Goal: Task Accomplishment & Management: Use online tool/utility

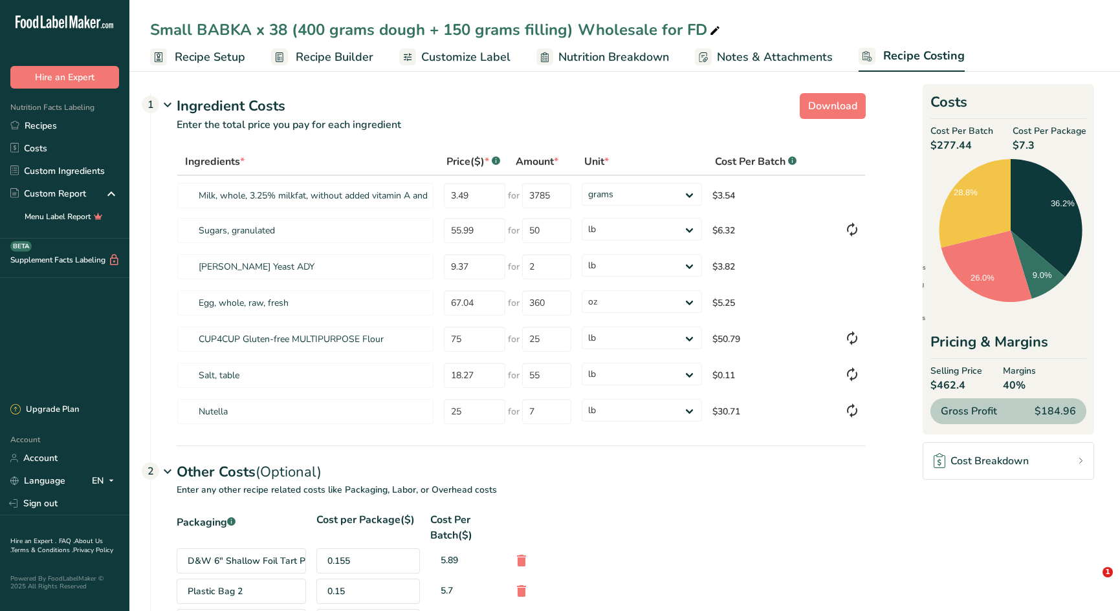
select select "12"
select select "5"
select select "12"
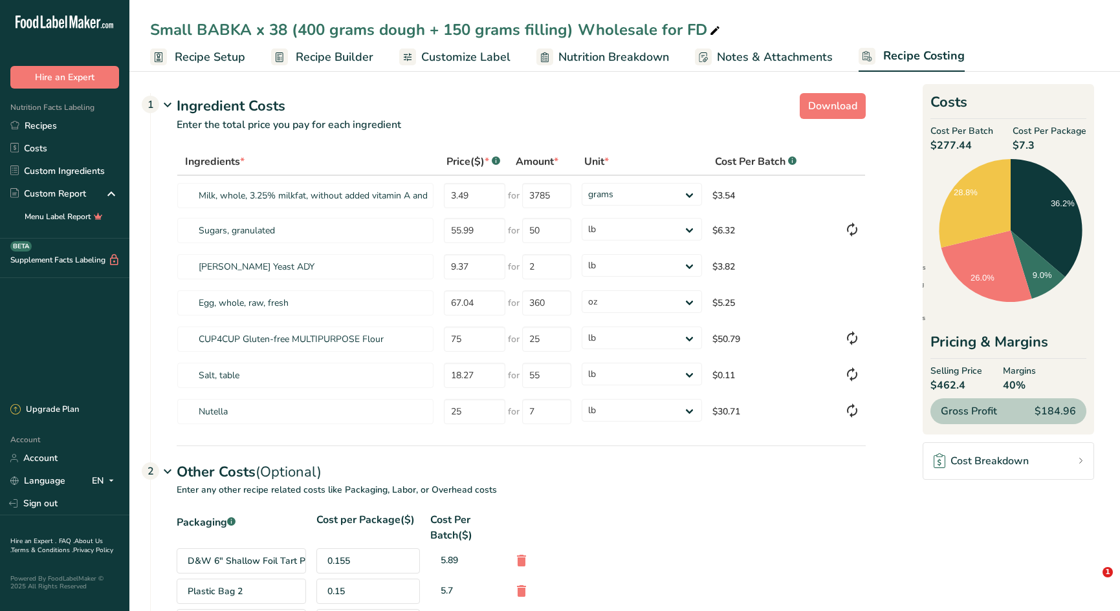
select select "12"
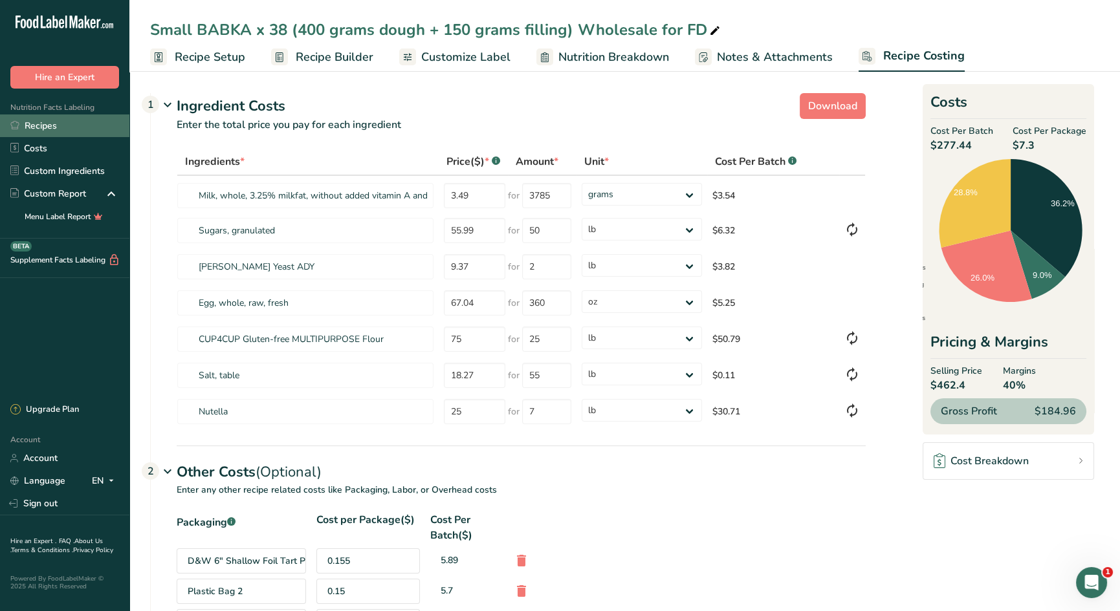
click at [43, 126] on link "Recipes" at bounding box center [64, 126] width 129 height 23
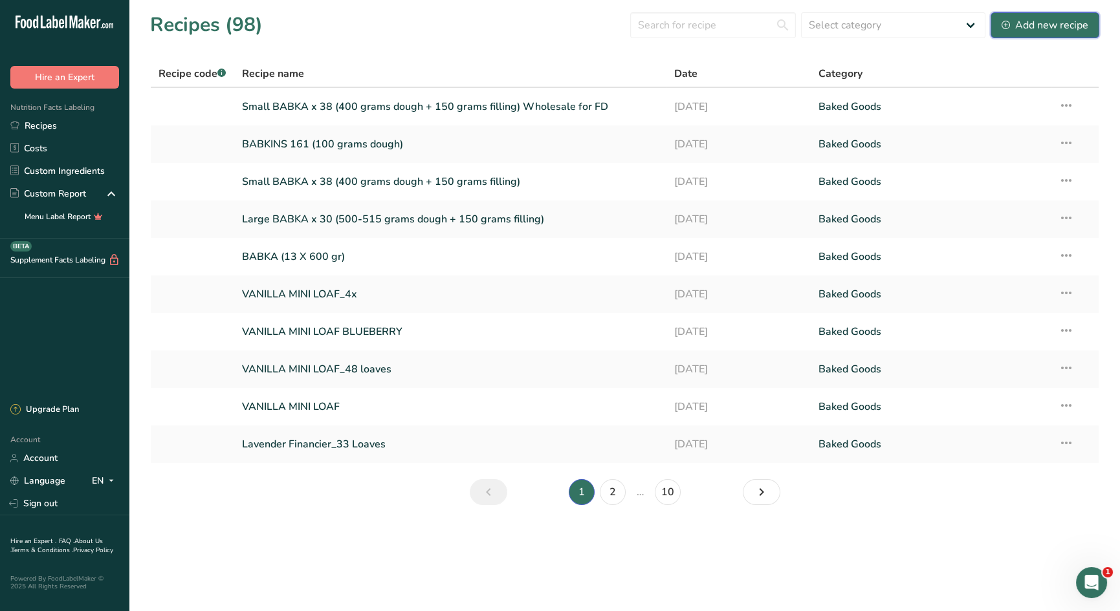
click at [1033, 22] on div "Add new recipe" at bounding box center [1045, 25] width 87 height 16
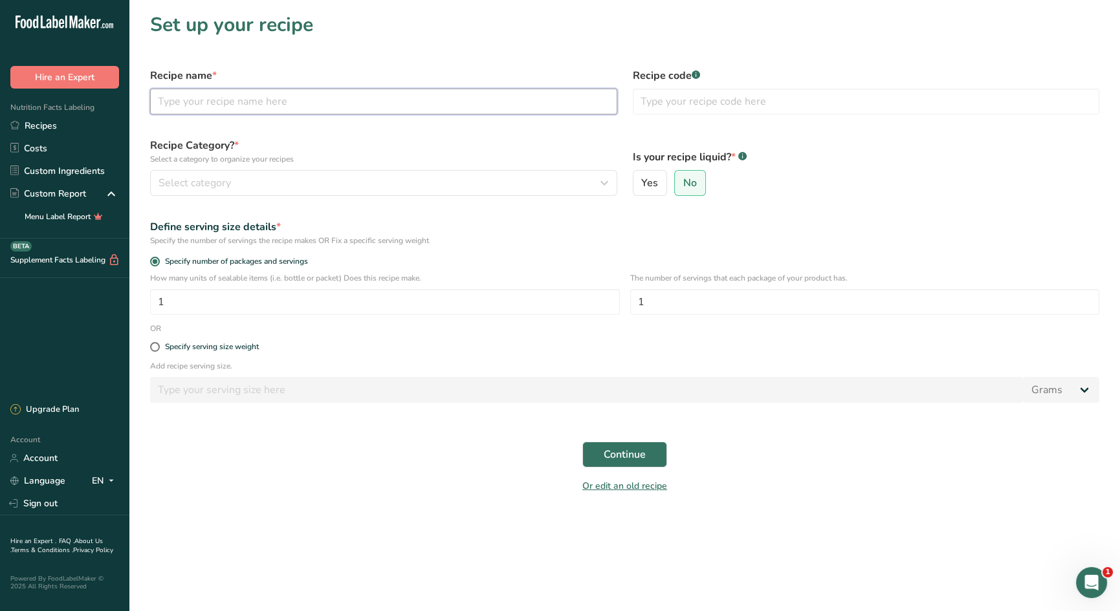
click at [328, 102] on input "text" at bounding box center [383, 102] width 467 height 26
type input "CROISSANT"
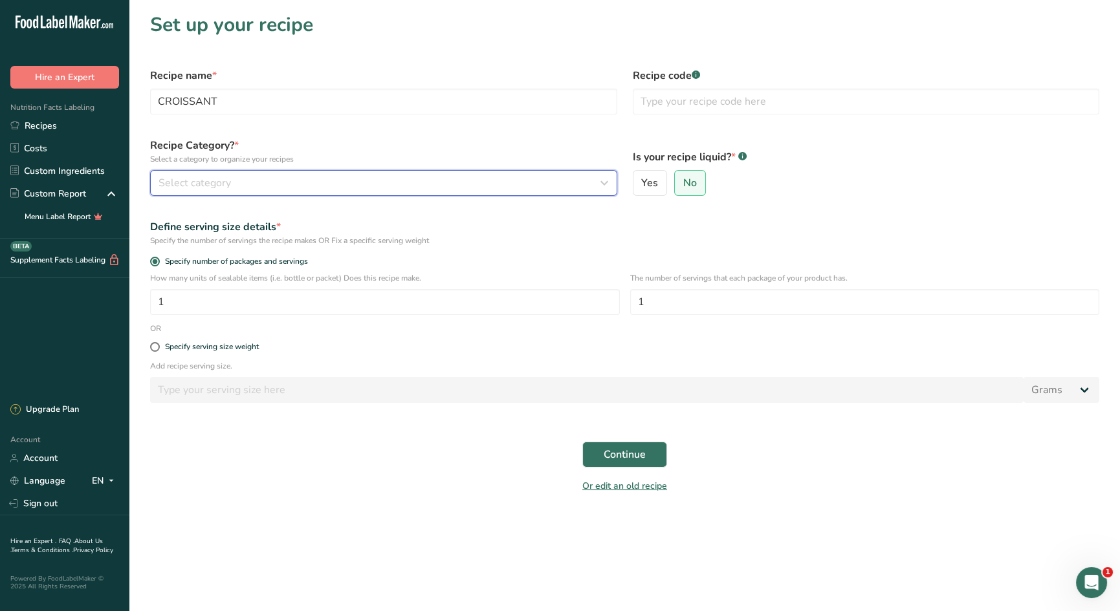
click at [305, 181] on div "Select category" at bounding box center [380, 183] width 443 height 16
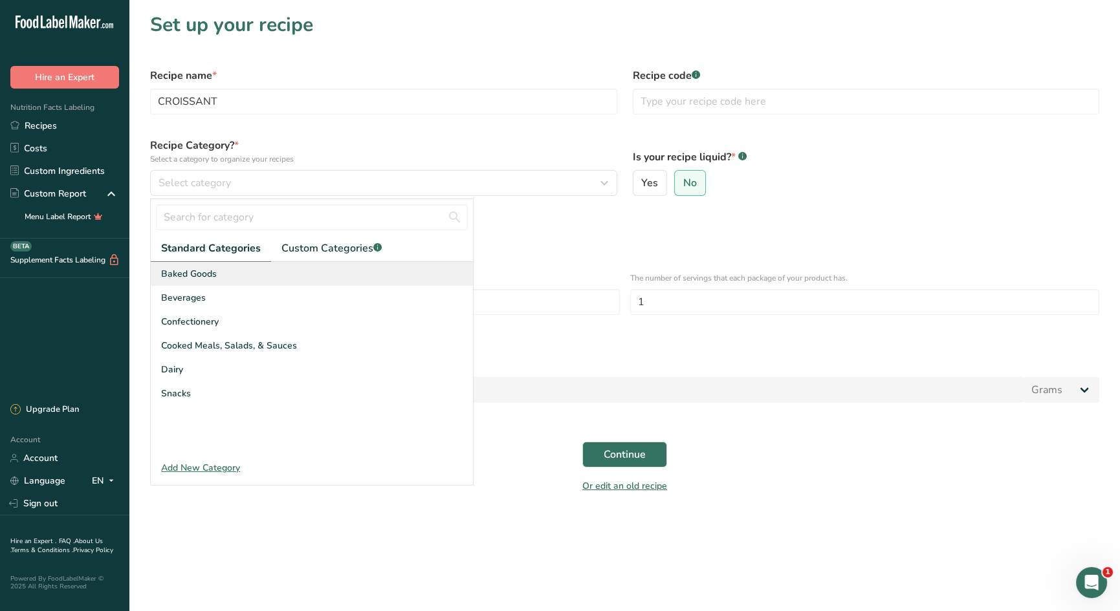
click at [244, 277] on div "Baked Goods" at bounding box center [312, 274] width 322 height 24
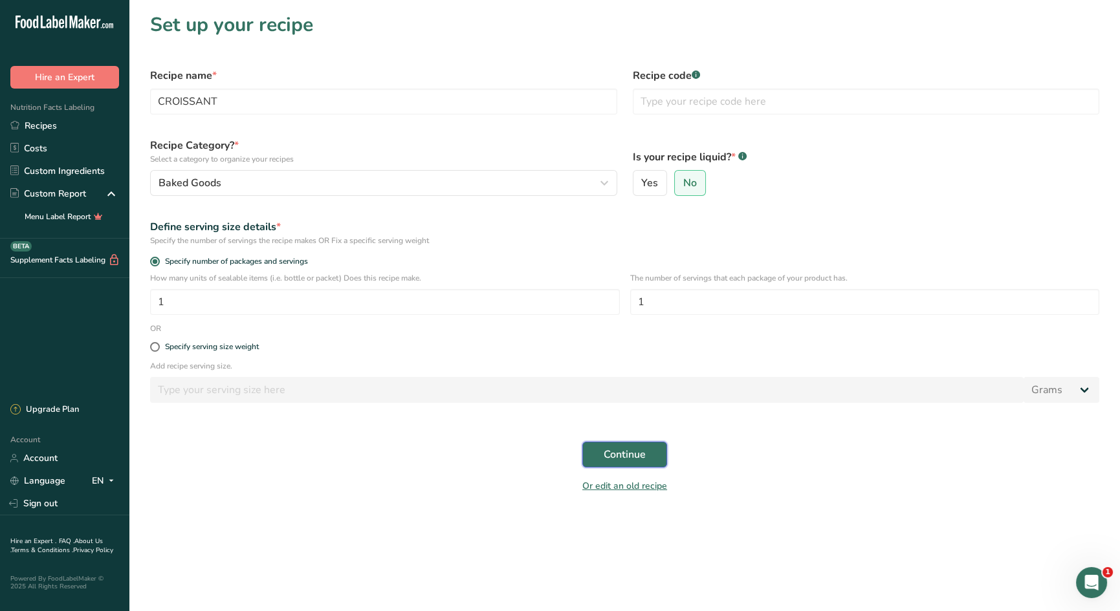
click at [608, 454] on span "Continue" at bounding box center [625, 455] width 42 height 16
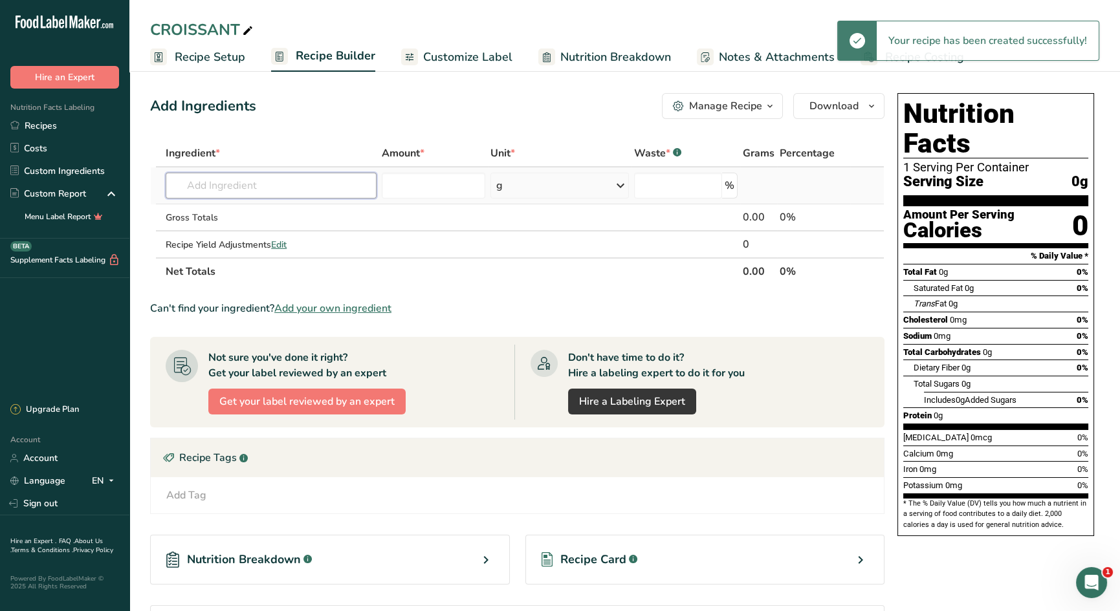
click at [246, 186] on input "text" at bounding box center [271, 186] width 211 height 26
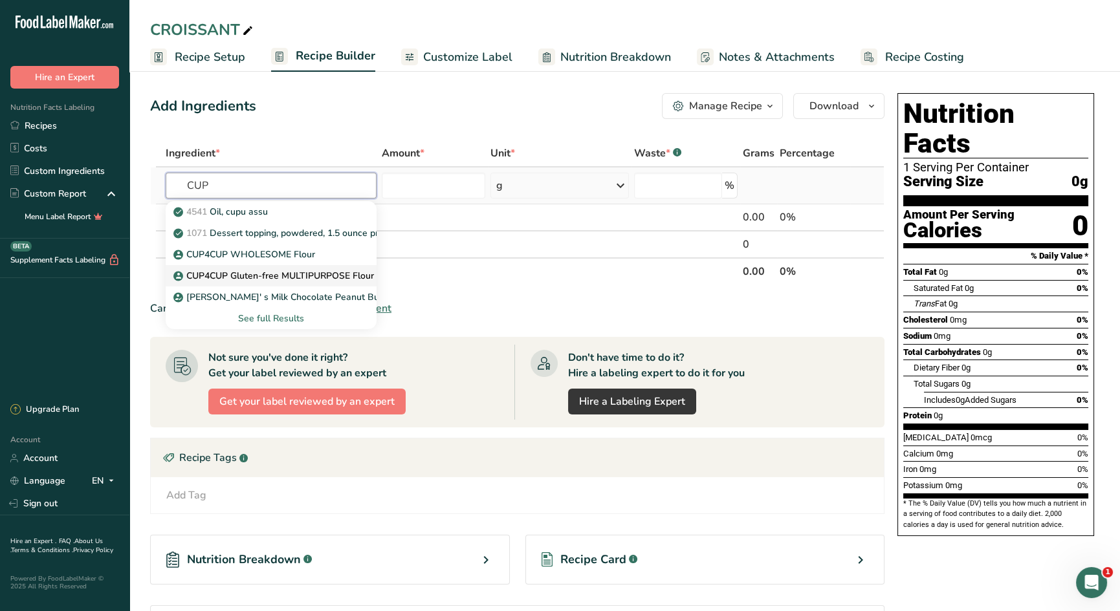
type input "CUP"
click at [274, 270] on p "CUP4CUP Gluten-free MULTIPURPOSE Flour" at bounding box center [275, 276] width 198 height 14
type input "CUP4CUP Gluten-free MULTIPURPOSE Flour"
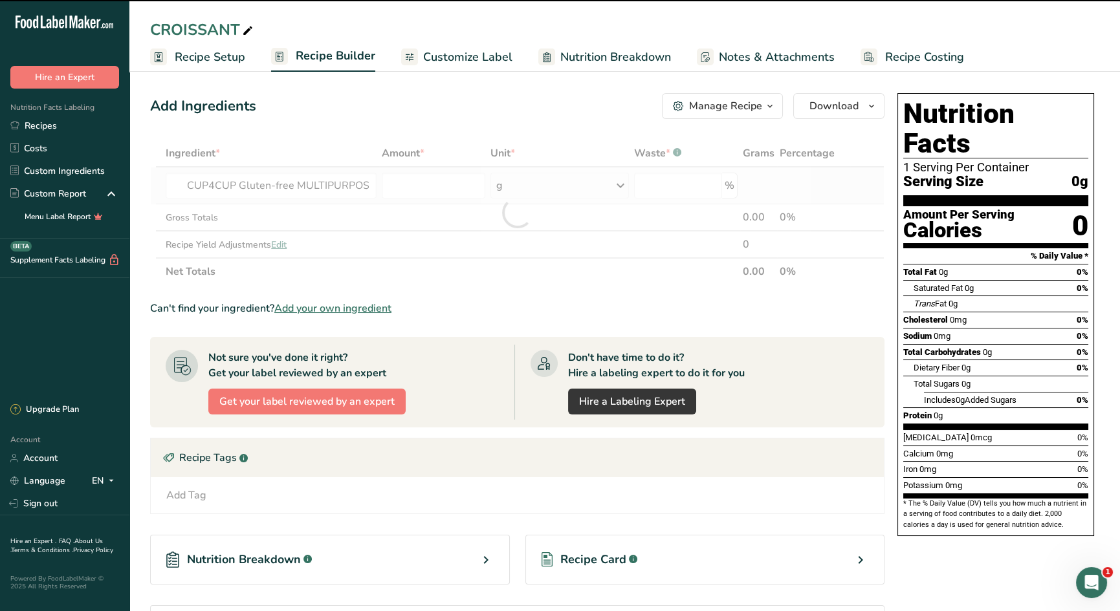
type input "0"
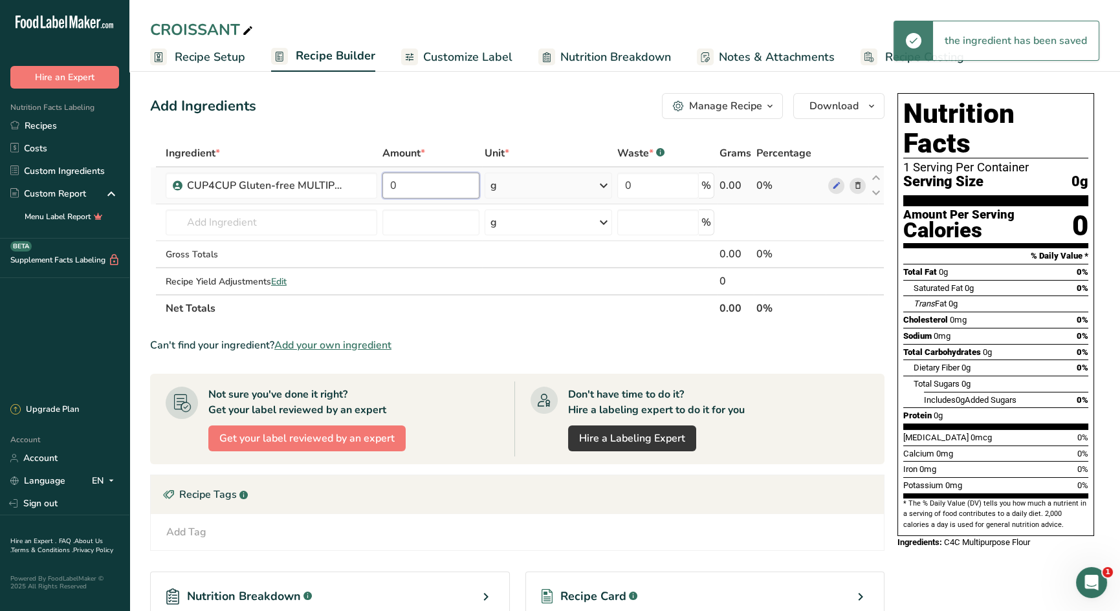
click at [454, 190] on input "0" at bounding box center [430, 186] width 97 height 26
type input "865"
click at [341, 223] on input "text" at bounding box center [272, 223] width 212 height 26
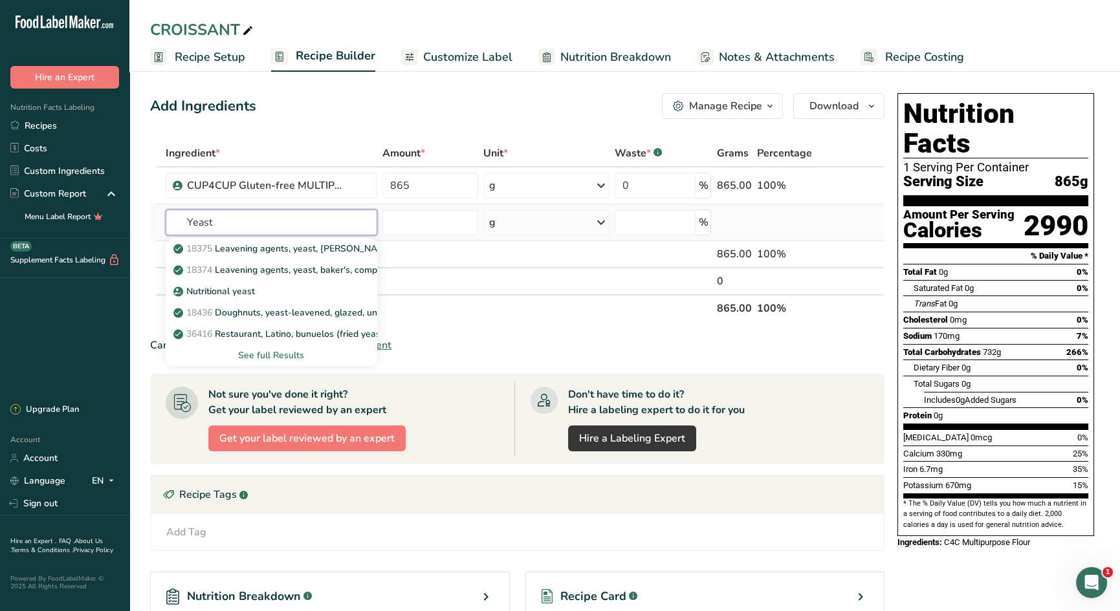
type input "Yeast"
click at [274, 362] on div "See full Results" at bounding box center [272, 355] width 212 height 21
click at [283, 357] on div "See full Results" at bounding box center [271, 356] width 191 height 14
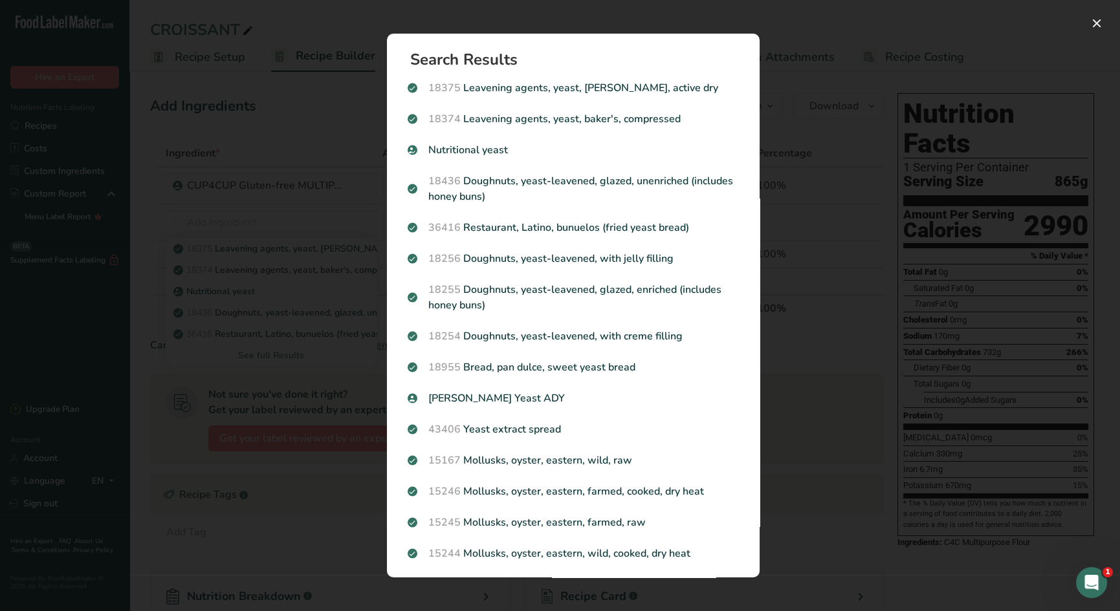
click at [514, 399] on p "[PERSON_NAME] Yeast ADY" at bounding box center [573, 399] width 331 height 16
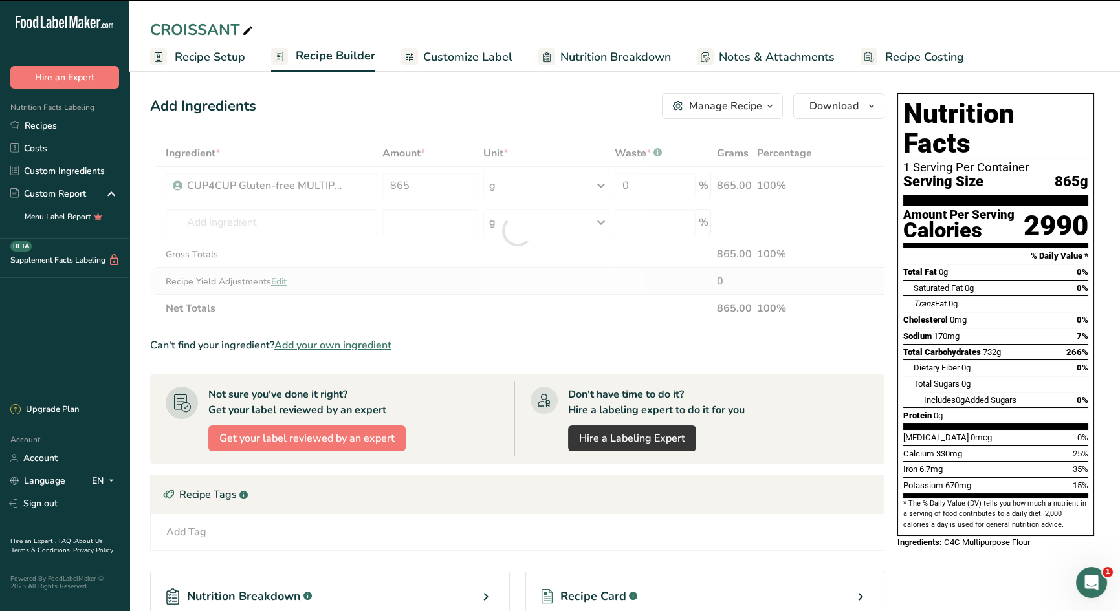
type input "0"
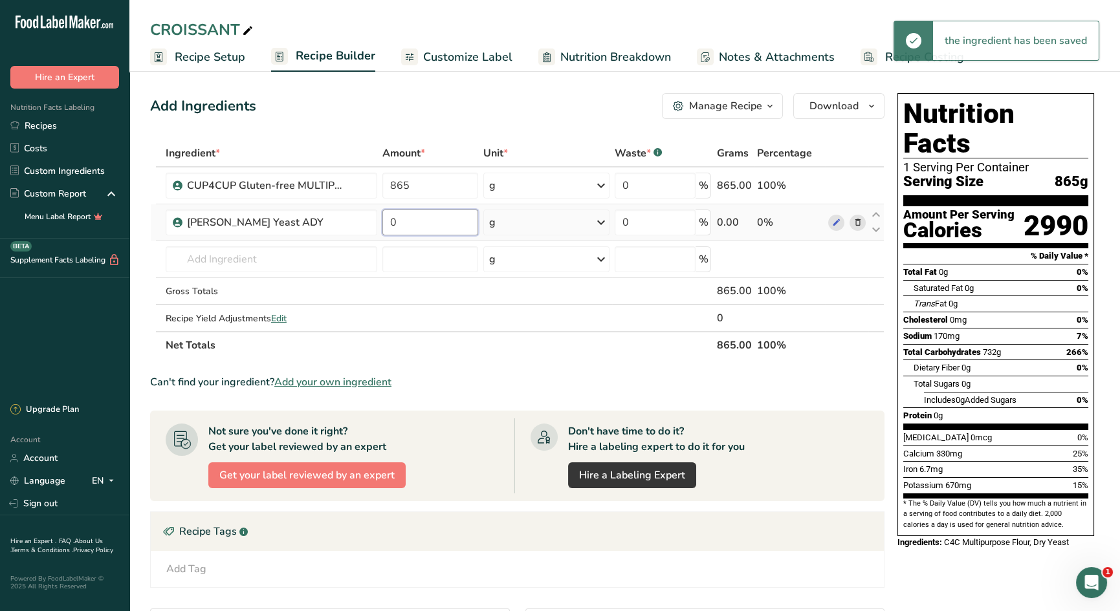
click at [419, 228] on input "0" at bounding box center [430, 223] width 96 height 26
type input "54"
click at [311, 253] on input "text" at bounding box center [272, 260] width 212 height 26
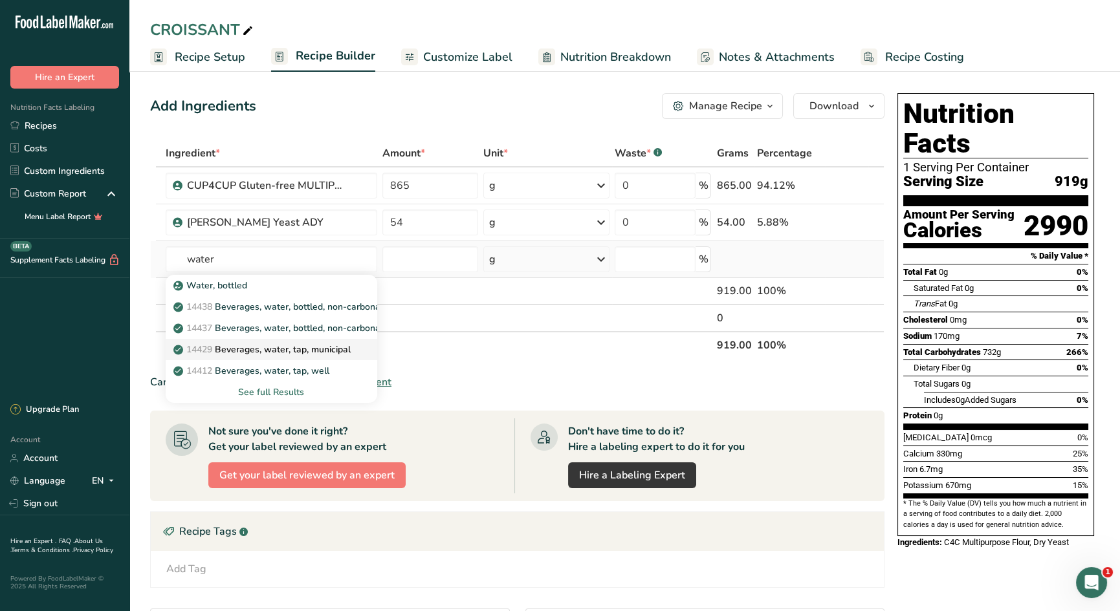
click at [306, 346] on p "14429 [GEOGRAPHIC_DATA], water, tap, municipal" at bounding box center [263, 350] width 175 height 14
type input "Beverages, water, tap, municipal"
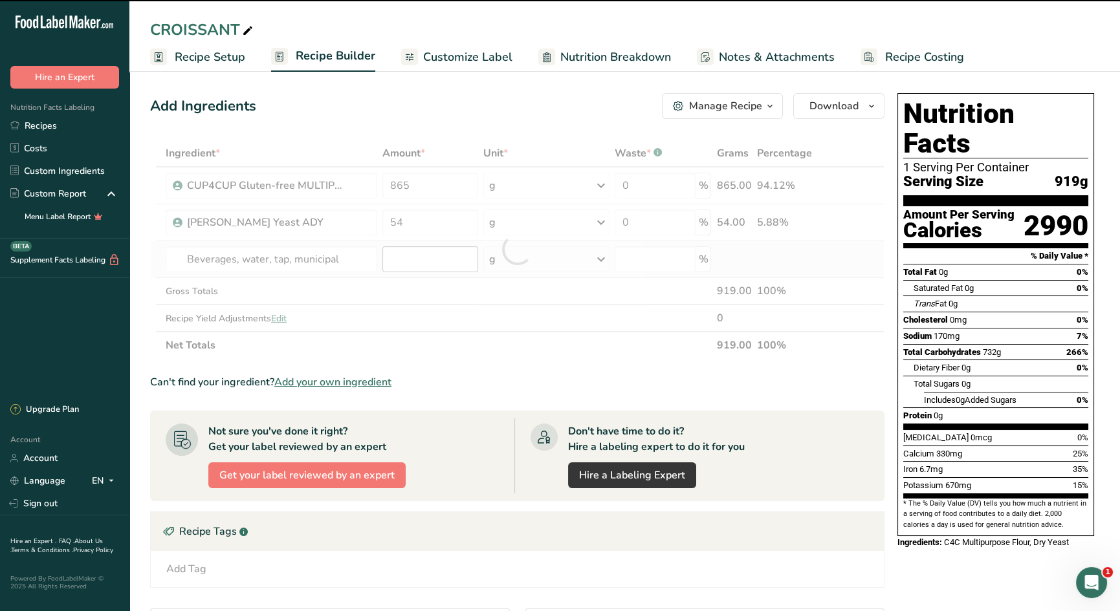
type input "0"
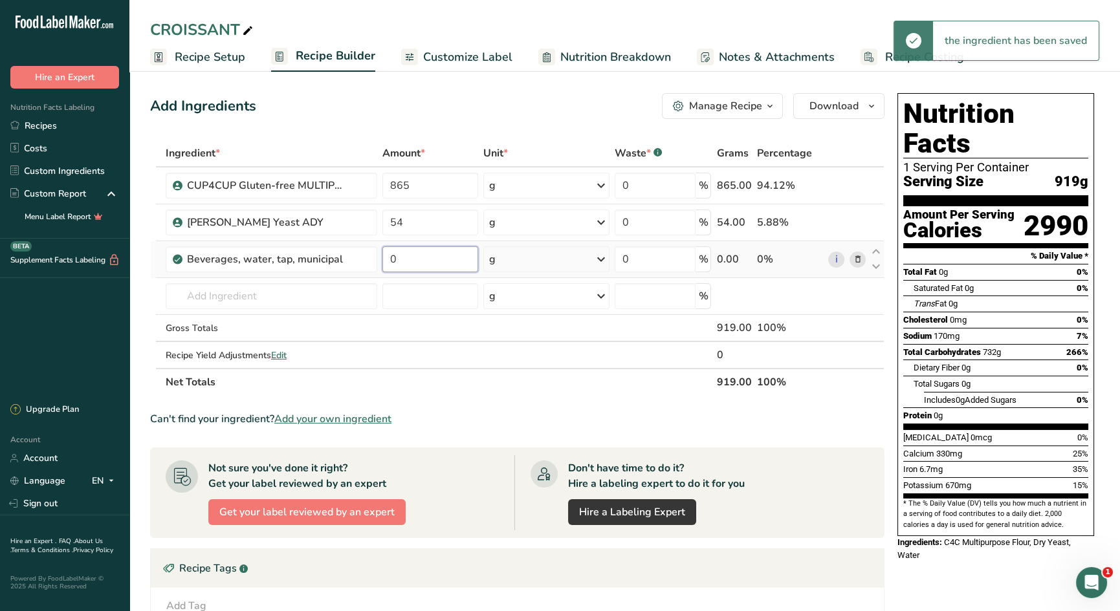
click at [407, 261] on input "0" at bounding box center [430, 260] width 96 height 26
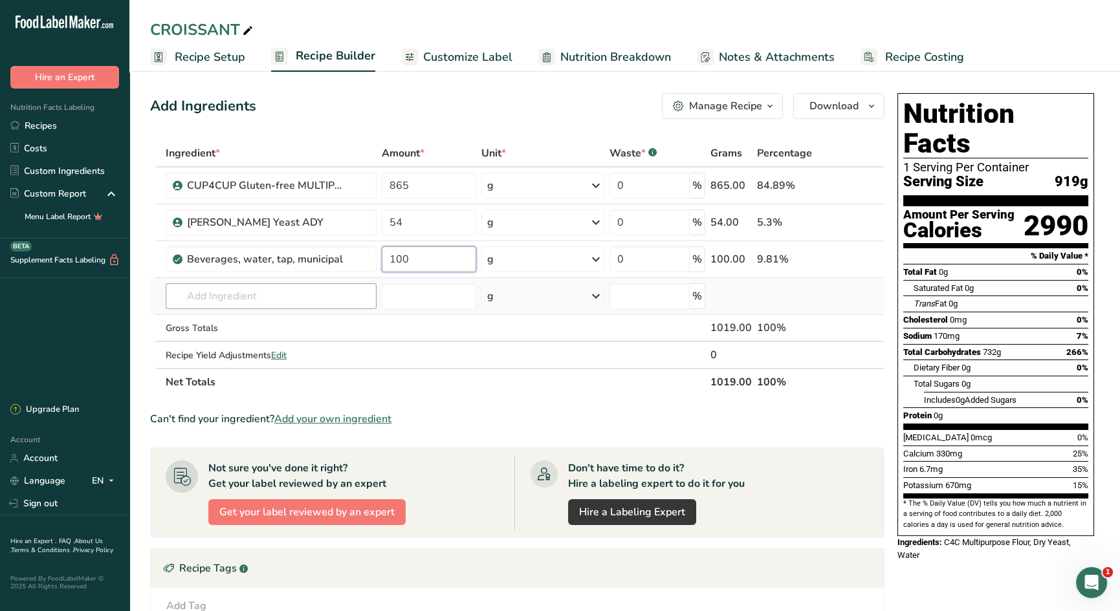
type input "100"
click at [278, 303] on input "text" at bounding box center [271, 296] width 211 height 26
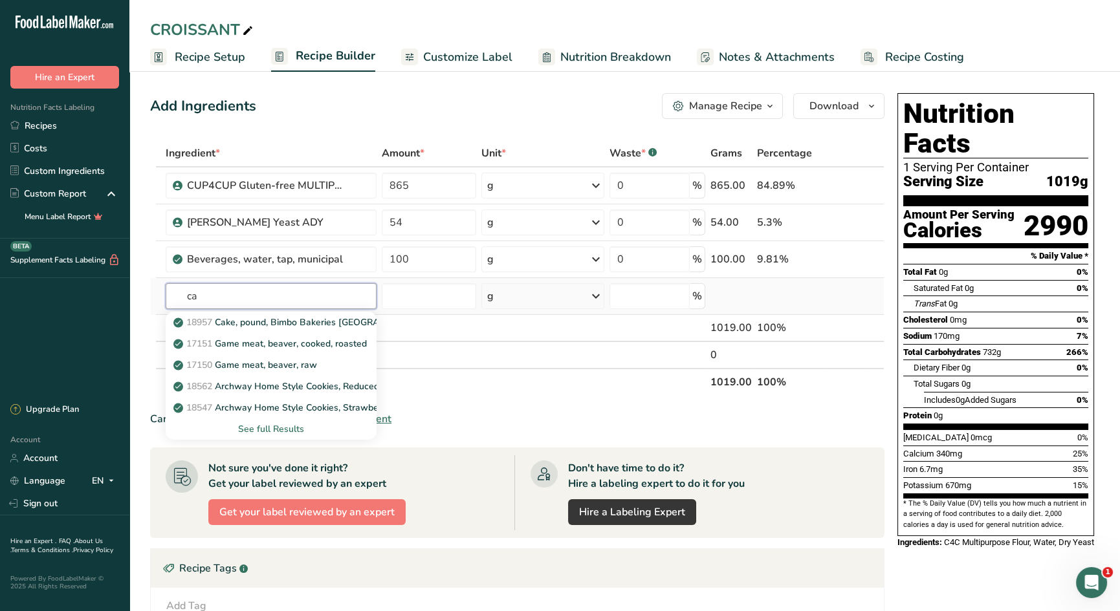
type input "c"
type input "sugar"
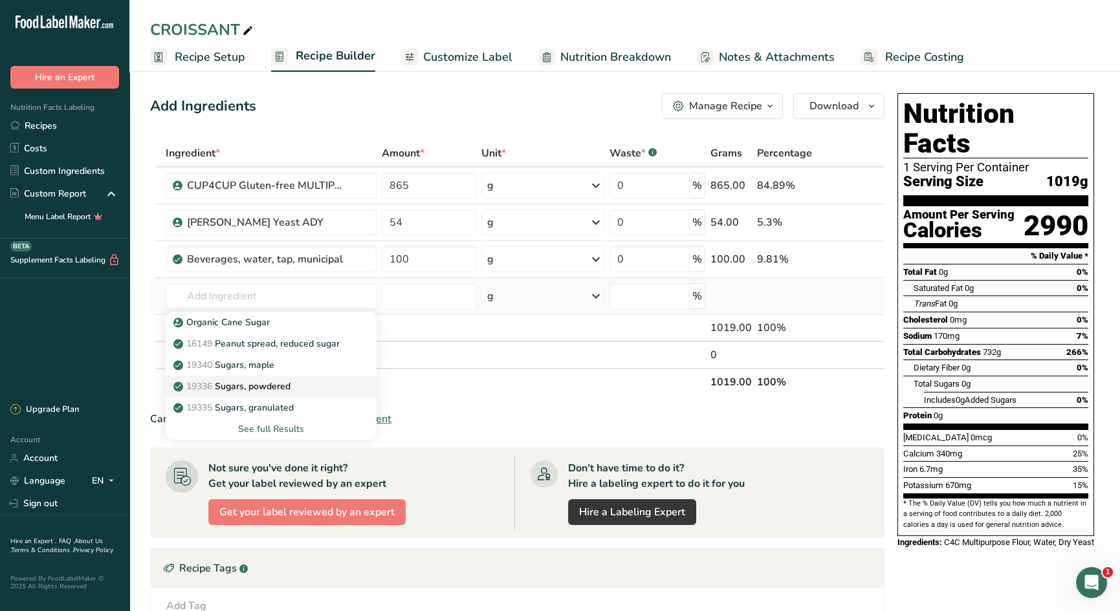
click at [287, 384] on p "19336 Sugars, powdered" at bounding box center [233, 387] width 115 height 14
type input "Sugars, powdered"
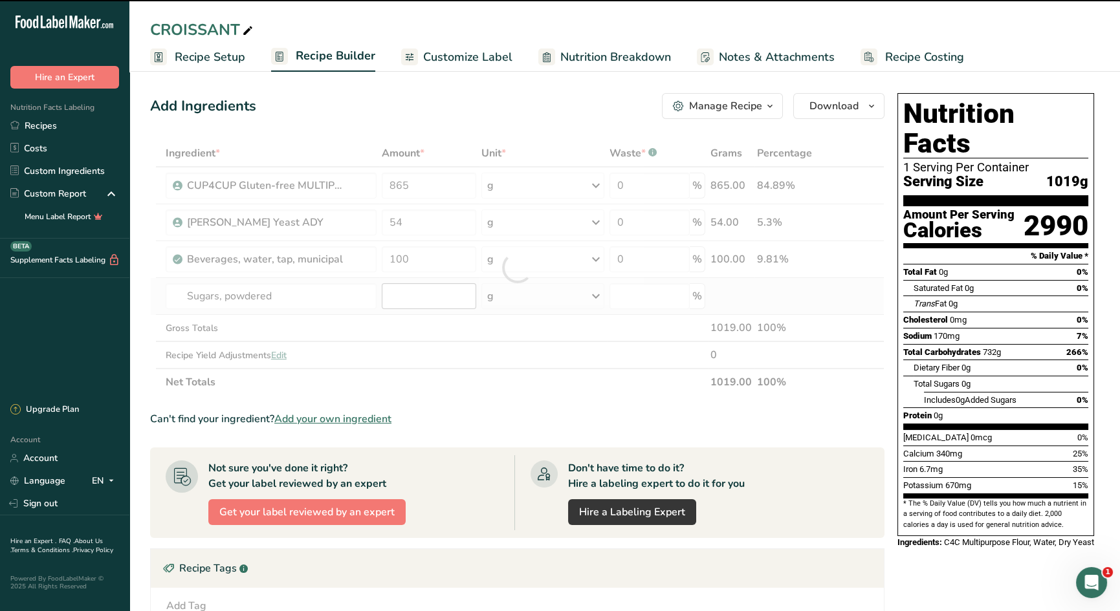
type input "0"
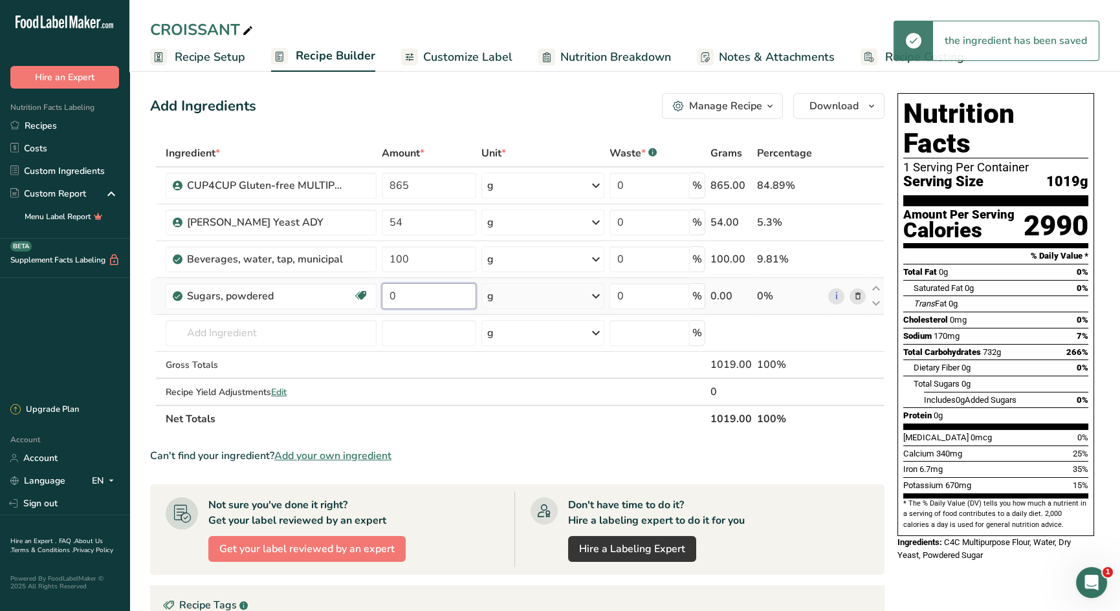
click at [423, 301] on input "0" at bounding box center [429, 296] width 94 height 26
type input "155"
click at [315, 342] on input "text" at bounding box center [271, 333] width 211 height 26
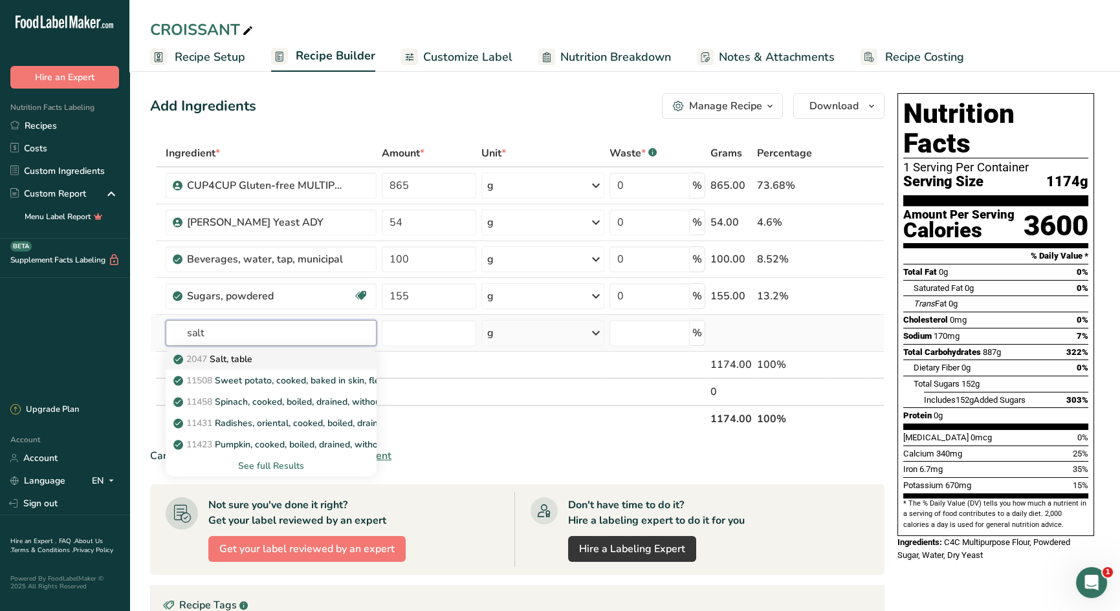
type input "salt"
click at [329, 358] on div "2047 Salt, table" at bounding box center [261, 360] width 170 height 14
type input "Salt, table"
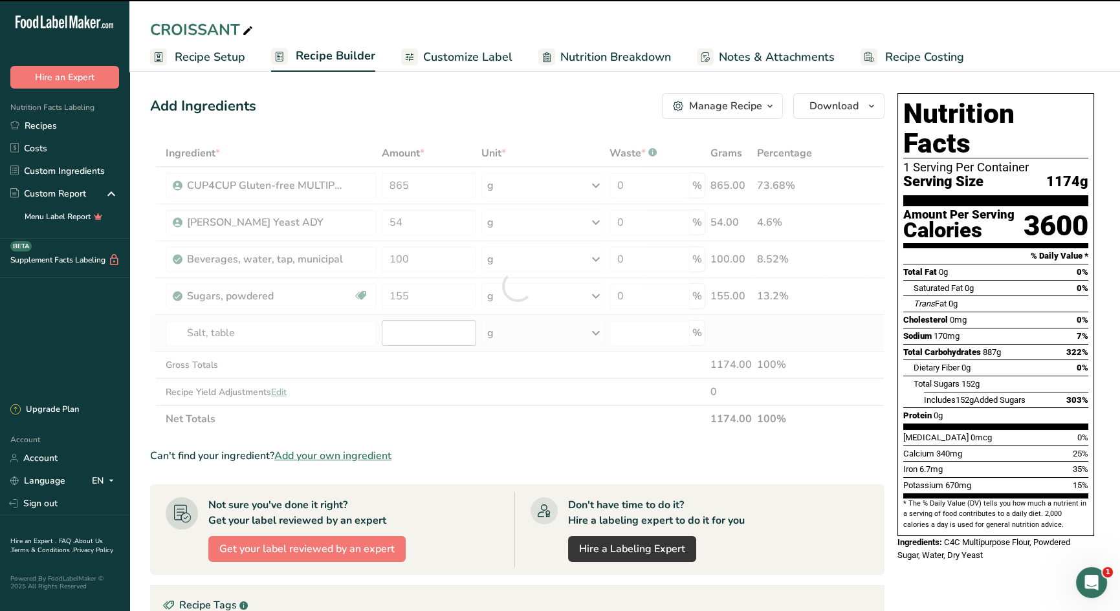
type input "0"
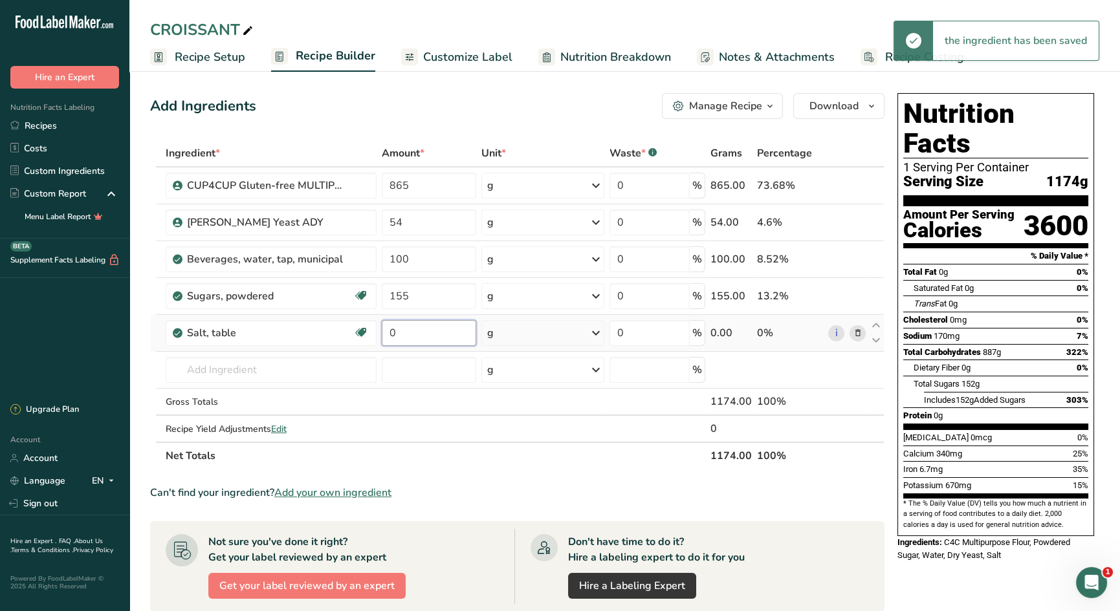
click at [409, 335] on input "0" at bounding box center [429, 333] width 94 height 26
type input "26"
click at [335, 364] on input "text" at bounding box center [271, 370] width 211 height 26
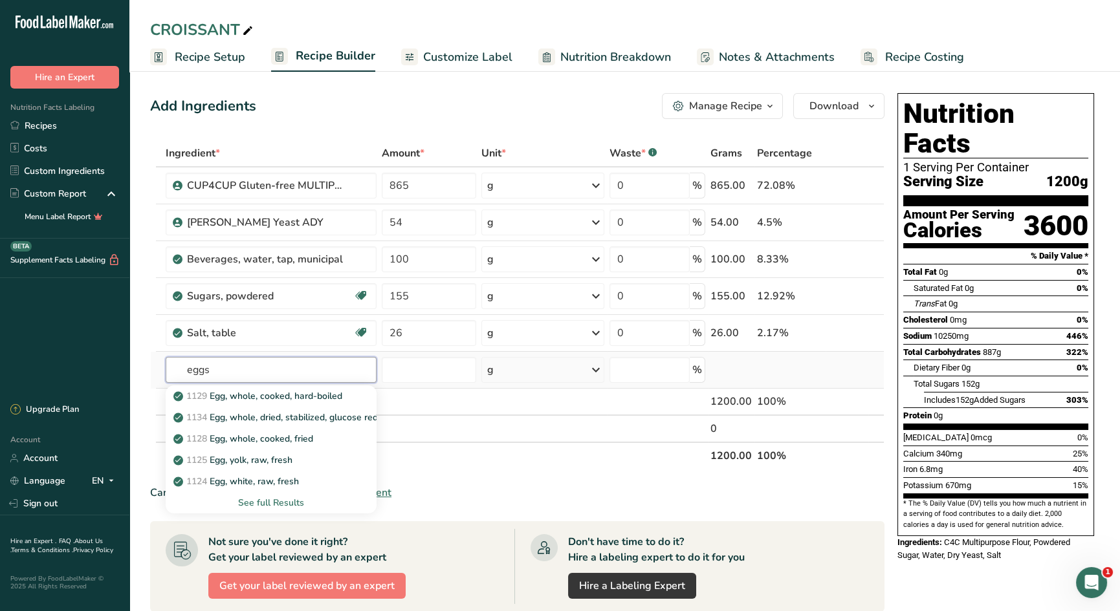
type input "eggs"
click at [289, 504] on div "See full Results" at bounding box center [271, 503] width 190 height 14
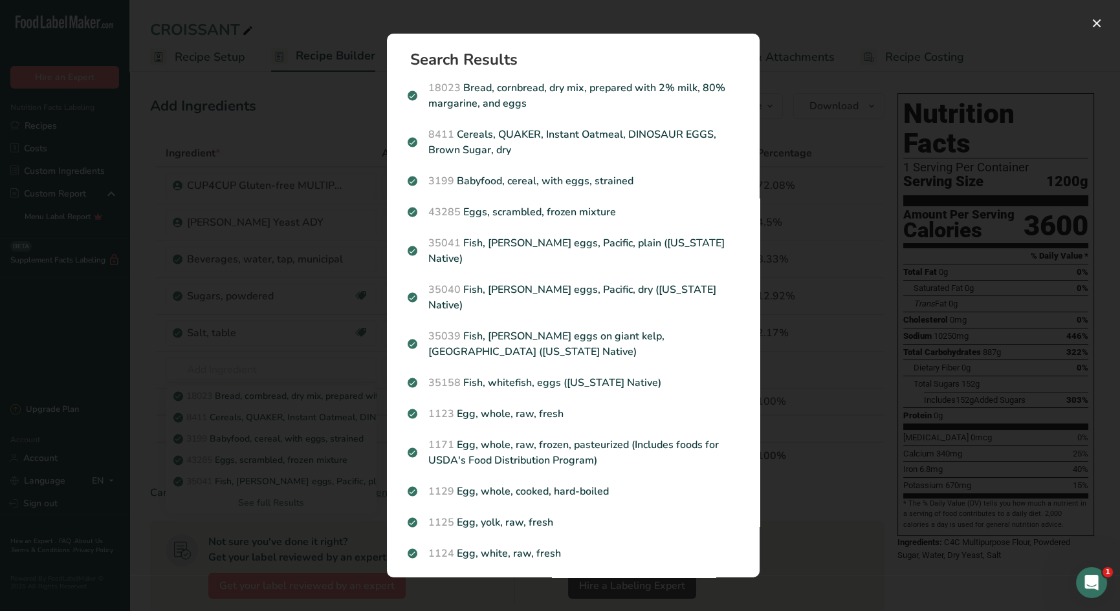
click at [531, 406] on p "1123 Egg, whole, raw, fresh" at bounding box center [573, 414] width 331 height 16
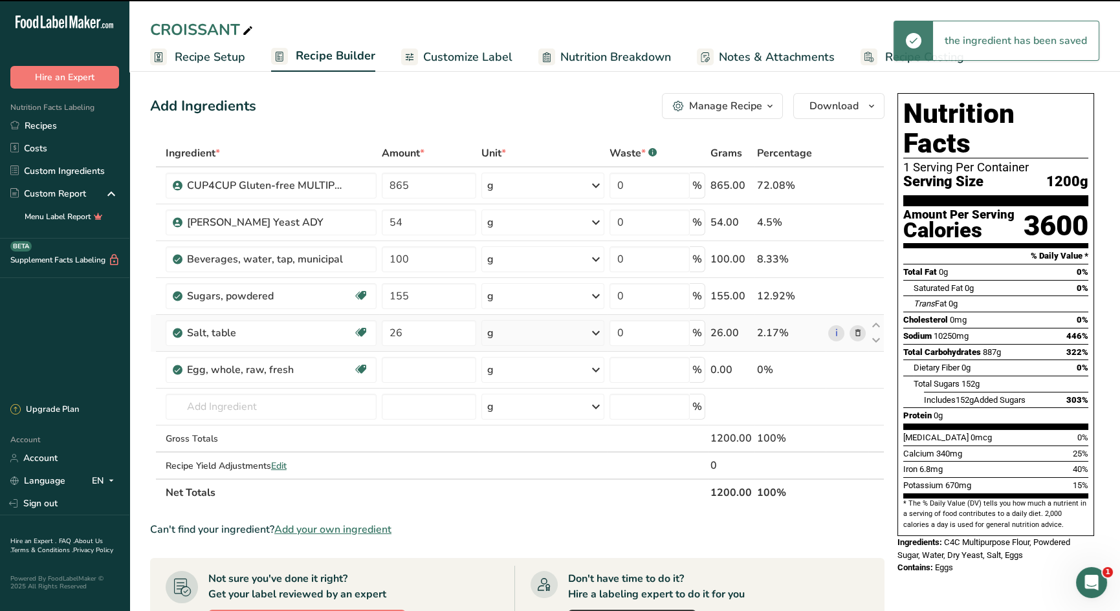
type input "0"
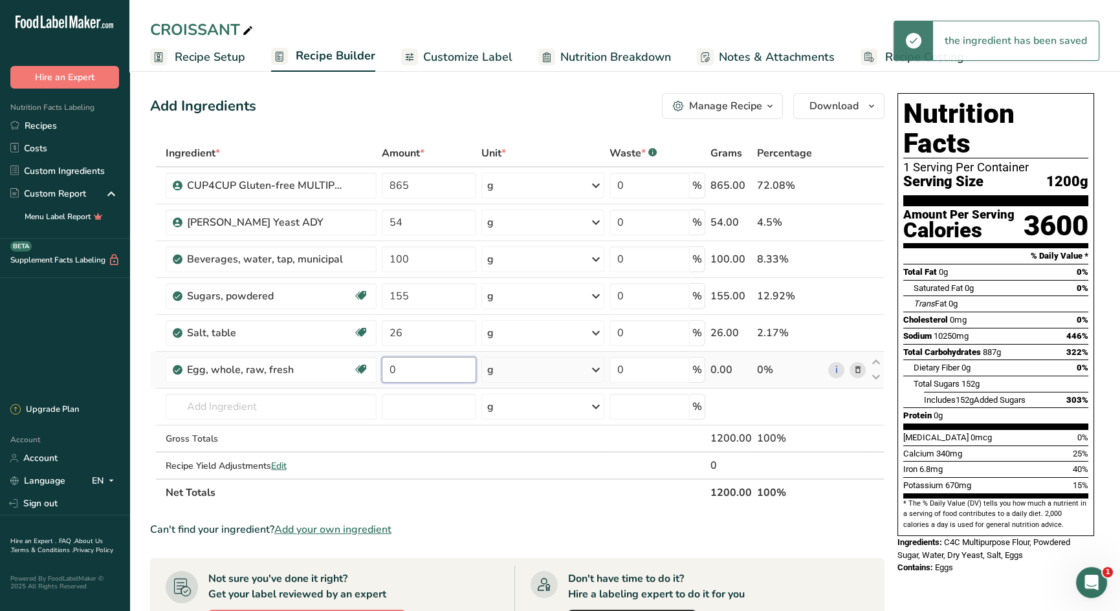
click at [444, 377] on input "0" at bounding box center [429, 370] width 94 height 26
type input "100"
click at [320, 405] on input "text" at bounding box center [271, 407] width 211 height 26
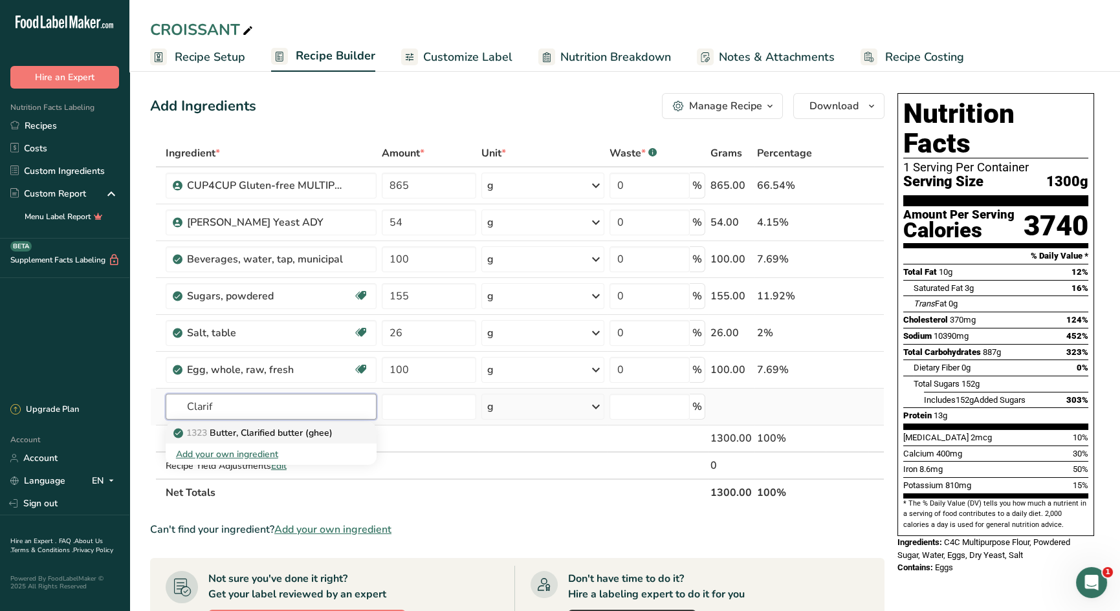
type input "Clarif"
click at [323, 434] on p "1323 Butter, Clarified butter (ghee)" at bounding box center [254, 433] width 157 height 14
type input "Butter, Clarified butter (ghee)"
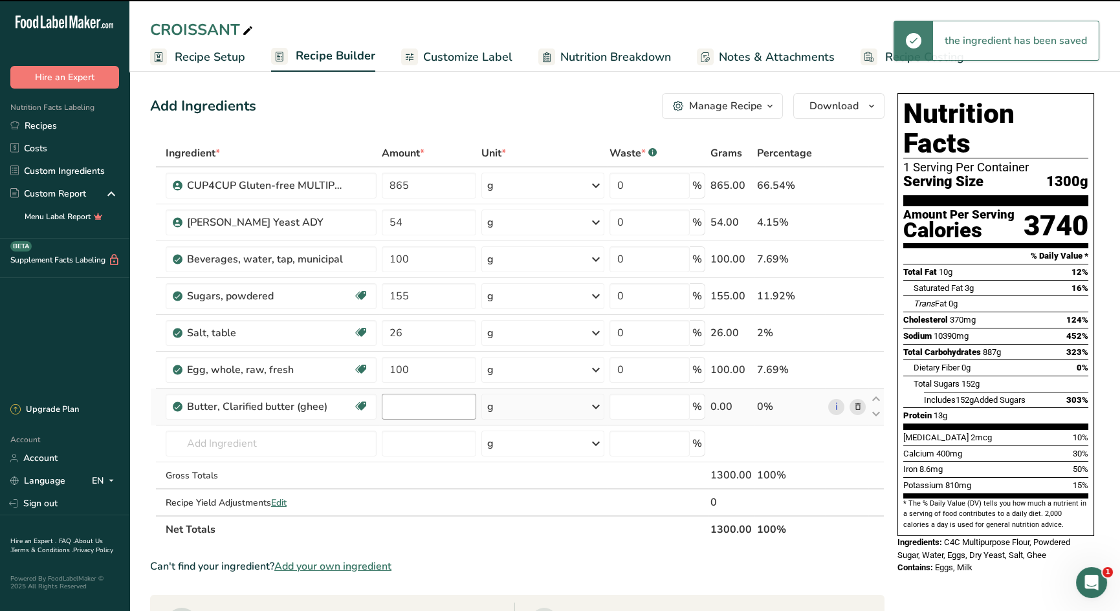
type input "0"
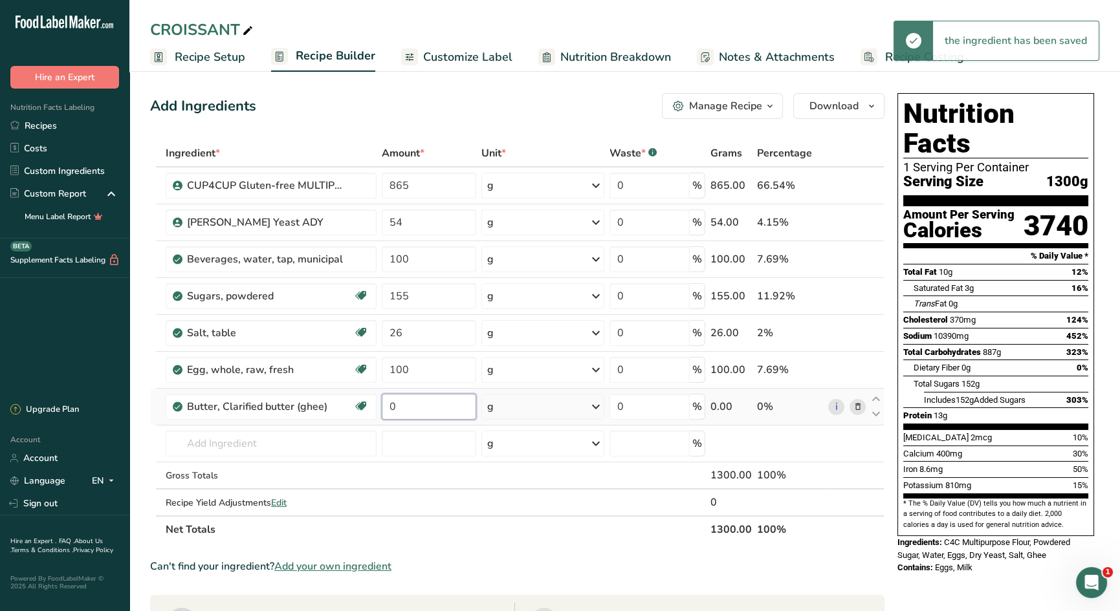
click at [416, 408] on input "0" at bounding box center [429, 407] width 94 height 26
type input "100"
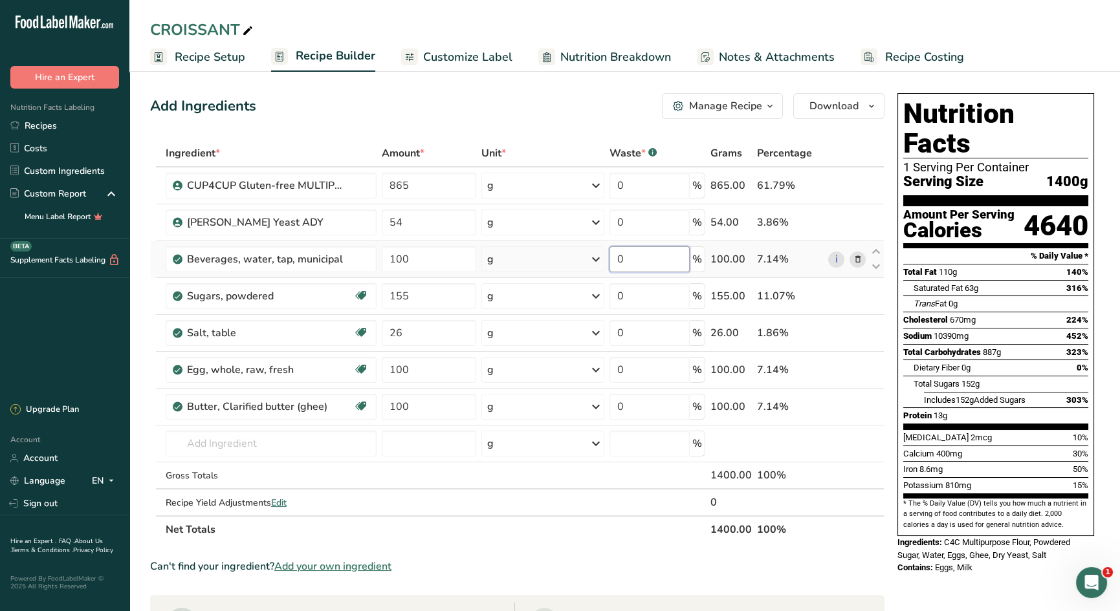
drag, startPoint x: 658, startPoint y: 260, endPoint x: 597, endPoint y: 258, distance: 61.5
click at [597, 258] on tr "Beverages, water, tap, municipal 100 g Portions 1 fl oz 1 bottle 8 fl oz 1 lite…" at bounding box center [517, 259] width 733 height 37
type input "50"
click at [193, 58] on span "Recipe Setup" at bounding box center [210, 57] width 71 height 17
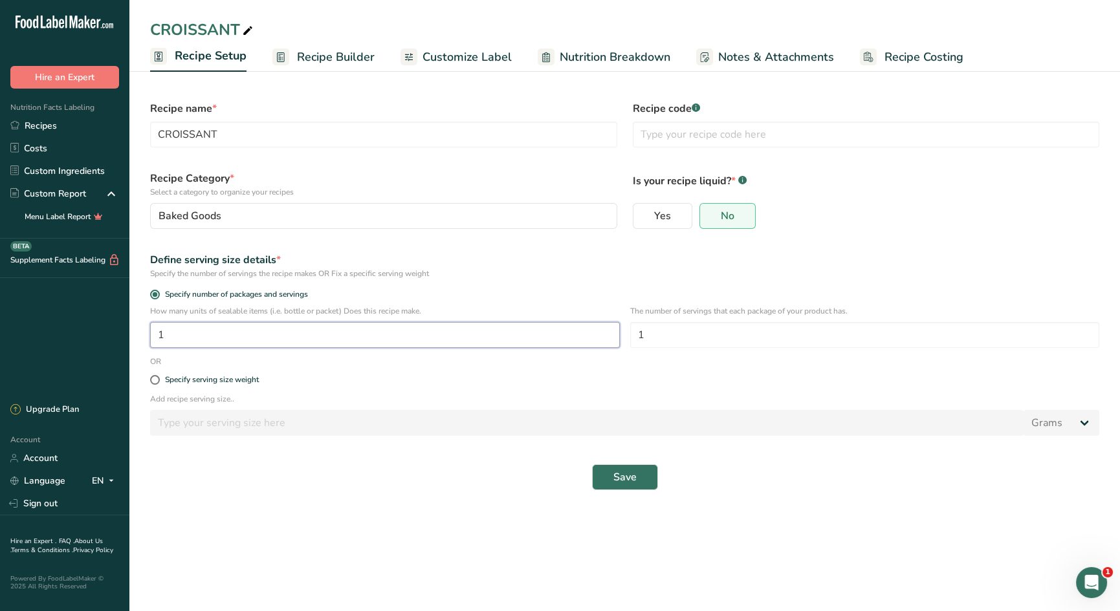
drag, startPoint x: 184, startPoint y: 341, endPoint x: 127, endPoint y: 334, distance: 57.4
click at [128, 334] on div ".a-20{fill:#fff;} Hire an Expert Nutrition Facts Labeling Recipes Costs Custom …" at bounding box center [560, 305] width 1120 height 611
type input "10"
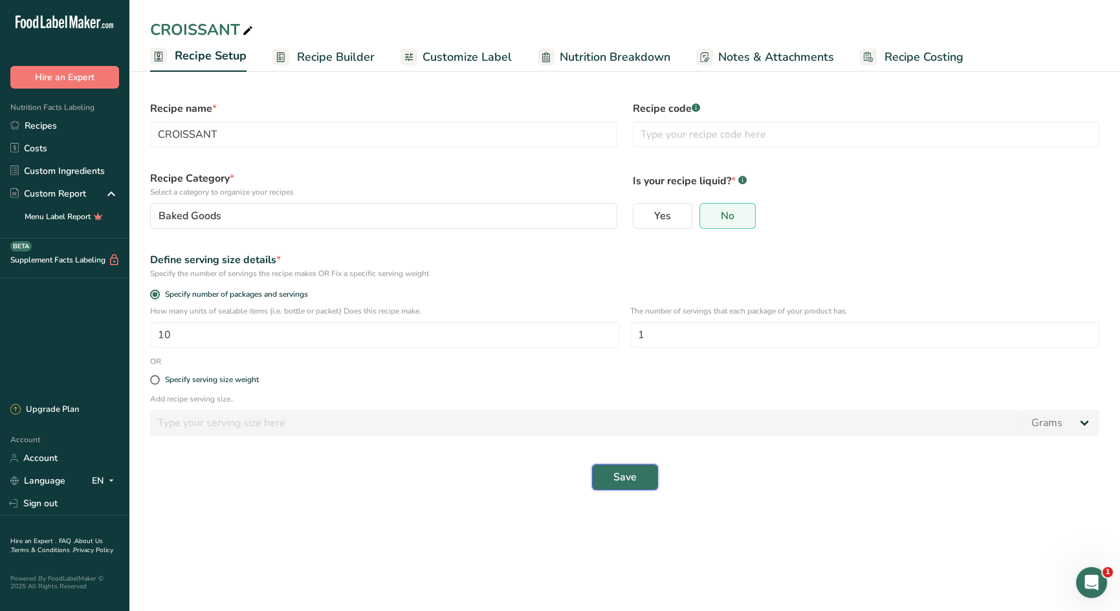
drag, startPoint x: 611, startPoint y: 477, endPoint x: 672, endPoint y: 477, distance: 60.2
click at [613, 477] on button "Save" at bounding box center [625, 478] width 66 height 26
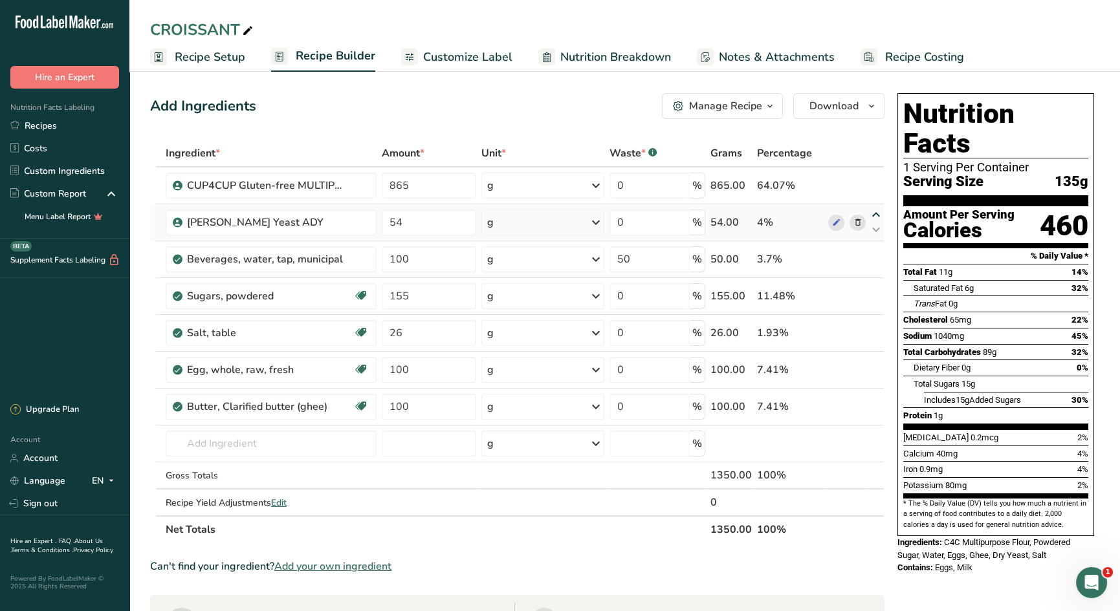
click at [876, 216] on icon at bounding box center [876, 215] width 16 height 10
type input "54"
click at [876, 252] on icon at bounding box center [876, 252] width 16 height 10
type input "100"
type input "50"
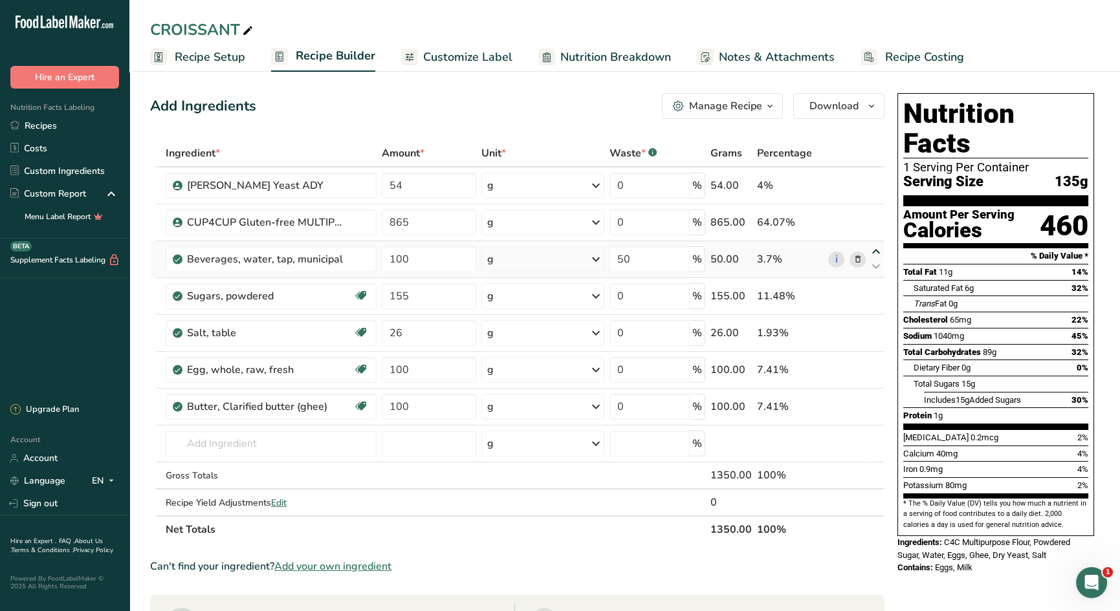
type input "865"
type input "0"
click at [214, 60] on span "Recipe Setup" at bounding box center [210, 57] width 71 height 17
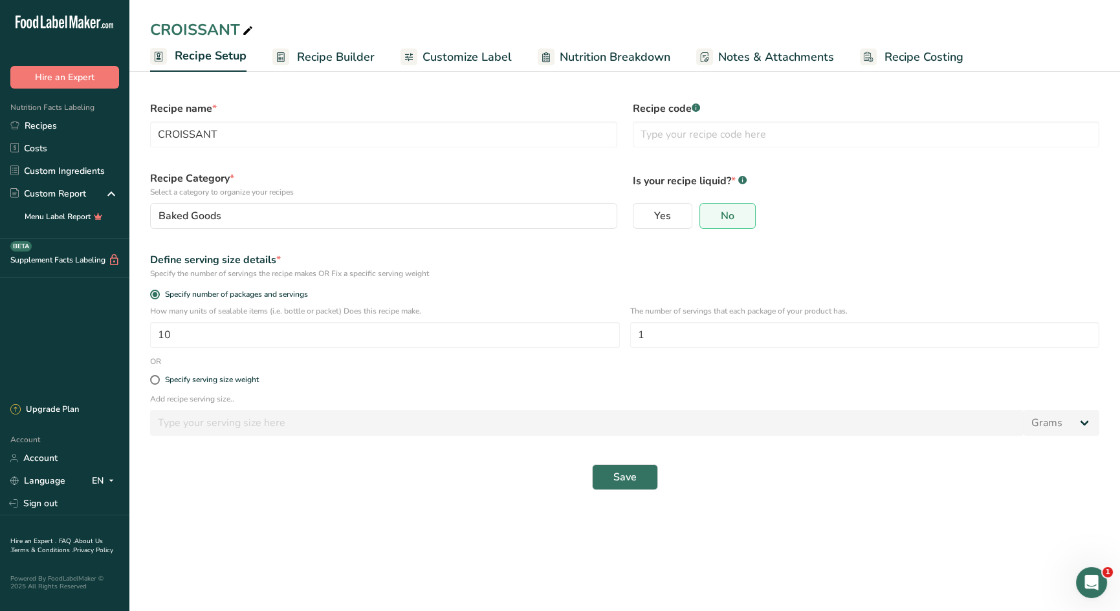
click at [247, 28] on icon at bounding box center [248, 31] width 12 height 18
type input "CROISSANT R&D"
drag, startPoint x: 623, startPoint y: 477, endPoint x: 666, endPoint y: 476, distance: 42.7
click at [623, 477] on span "Save" at bounding box center [624, 478] width 23 height 16
type input "CROISSANT"
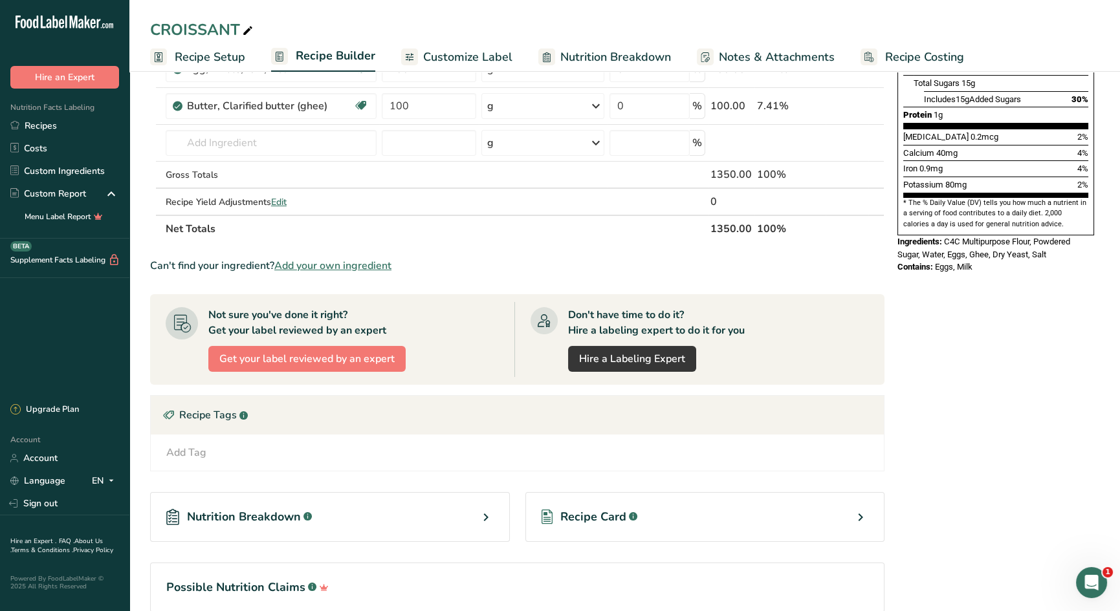
scroll to position [362, 0]
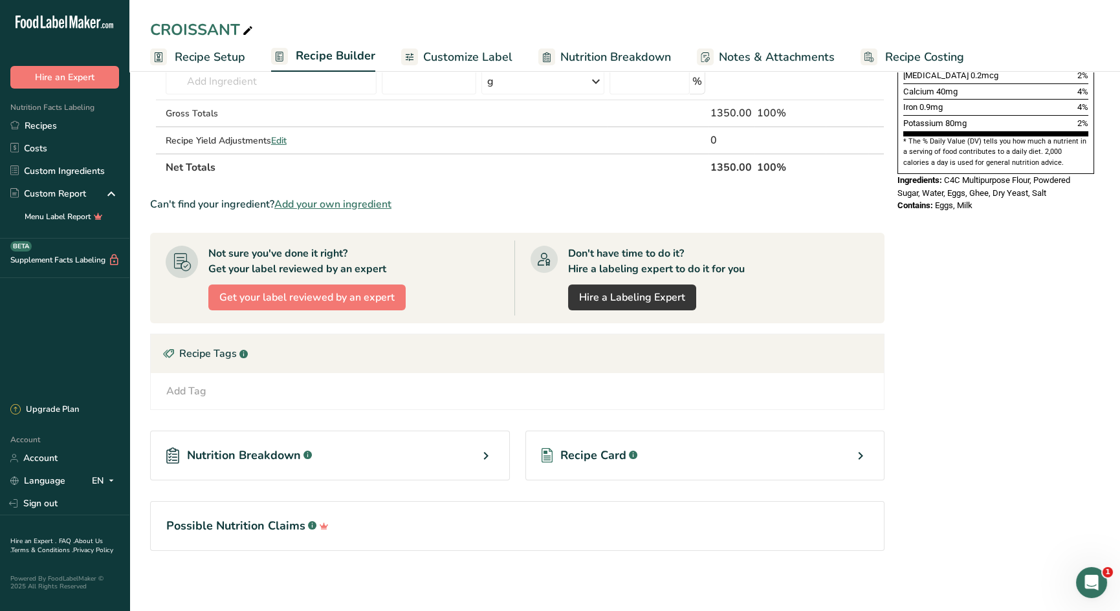
click at [573, 457] on span "Recipe Card" at bounding box center [593, 455] width 66 height 17
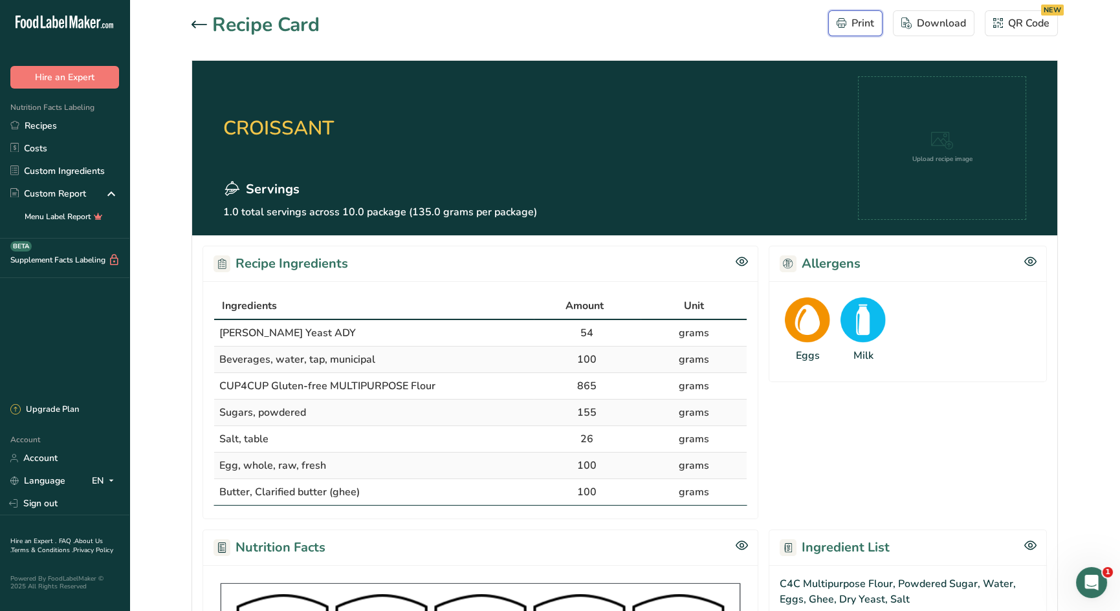
click at [853, 21] on div "Print" at bounding box center [856, 24] width 38 height 16
drag, startPoint x: 200, startPoint y: 19, endPoint x: 691, endPoint y: 156, distance: 509.9
click at [201, 19] on div at bounding box center [202, 25] width 21 height 16
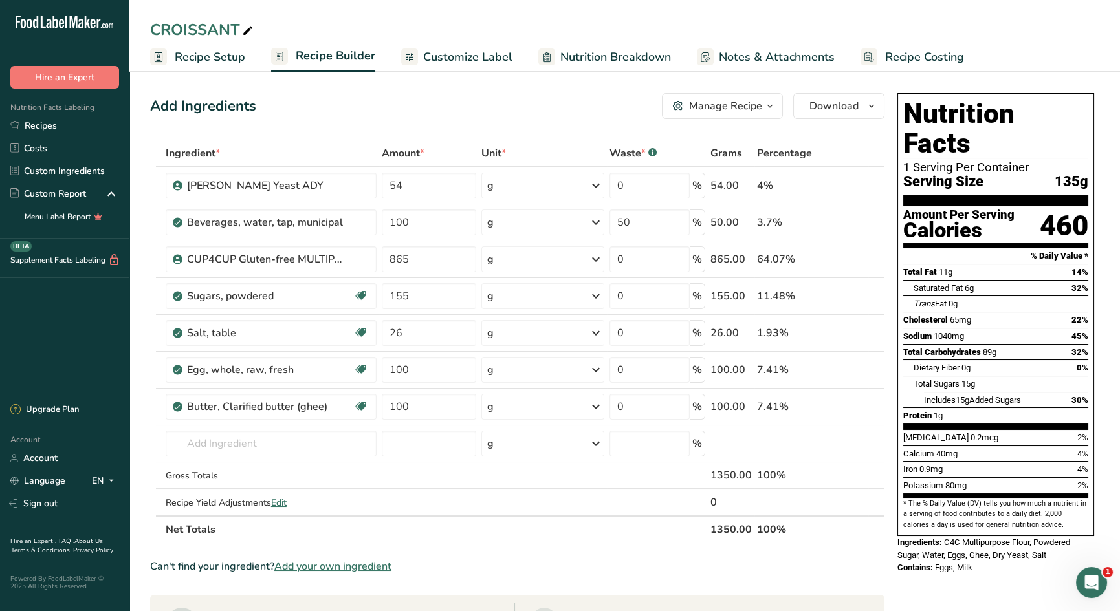
click at [758, 104] on div "Manage Recipe" at bounding box center [725, 106] width 73 height 16
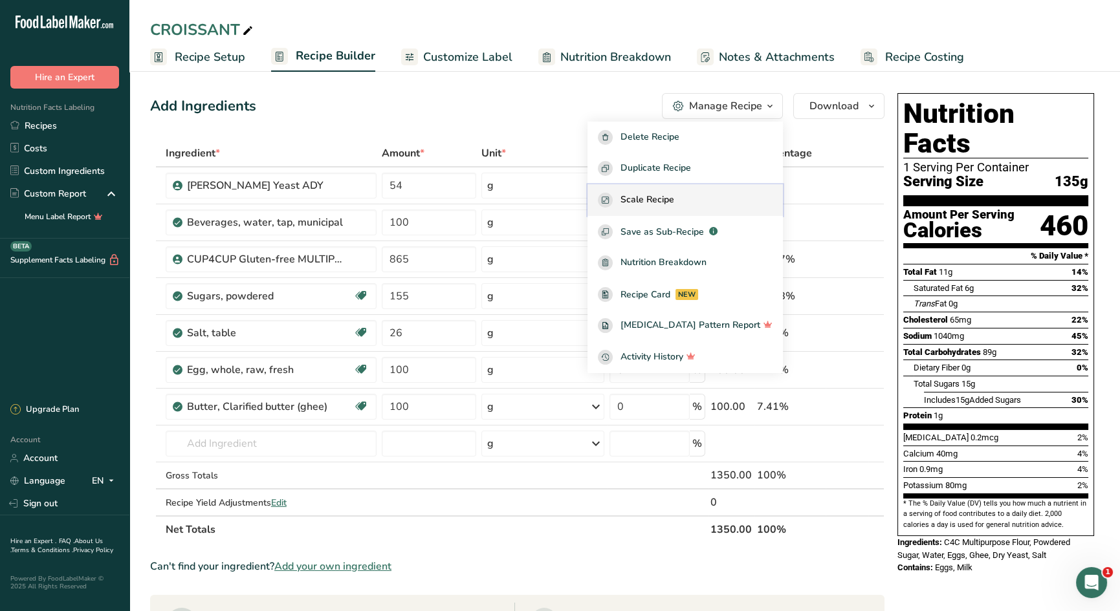
click at [668, 198] on span "Scale Recipe" at bounding box center [647, 200] width 54 height 15
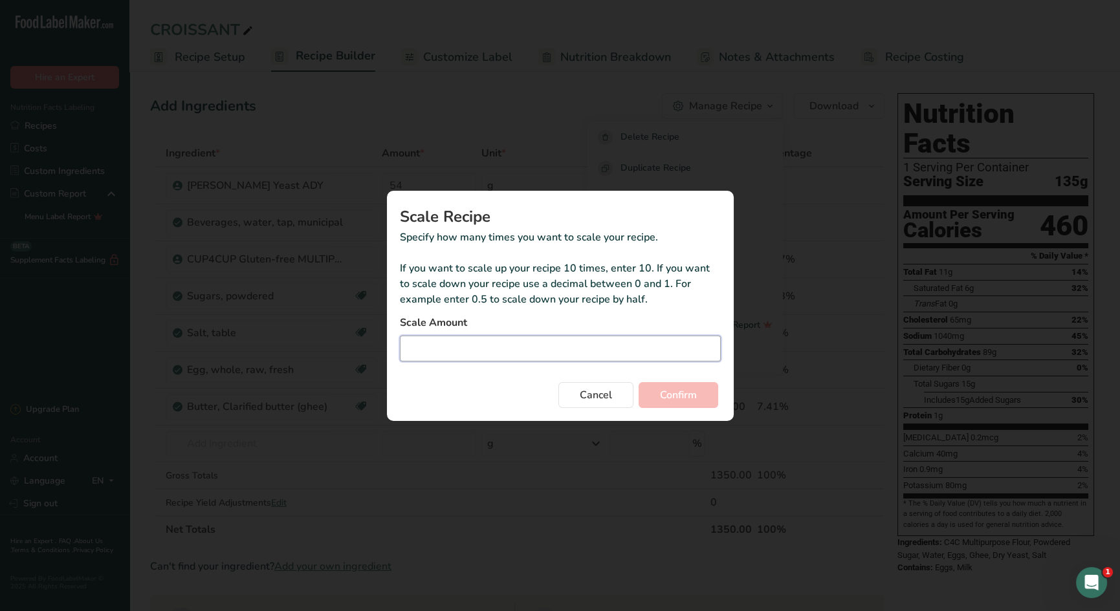
click at [424, 355] on input "Duplicate recipe modal" at bounding box center [560, 349] width 321 height 26
type input "10"
click at [677, 392] on span "Confirm" at bounding box center [678, 396] width 37 height 16
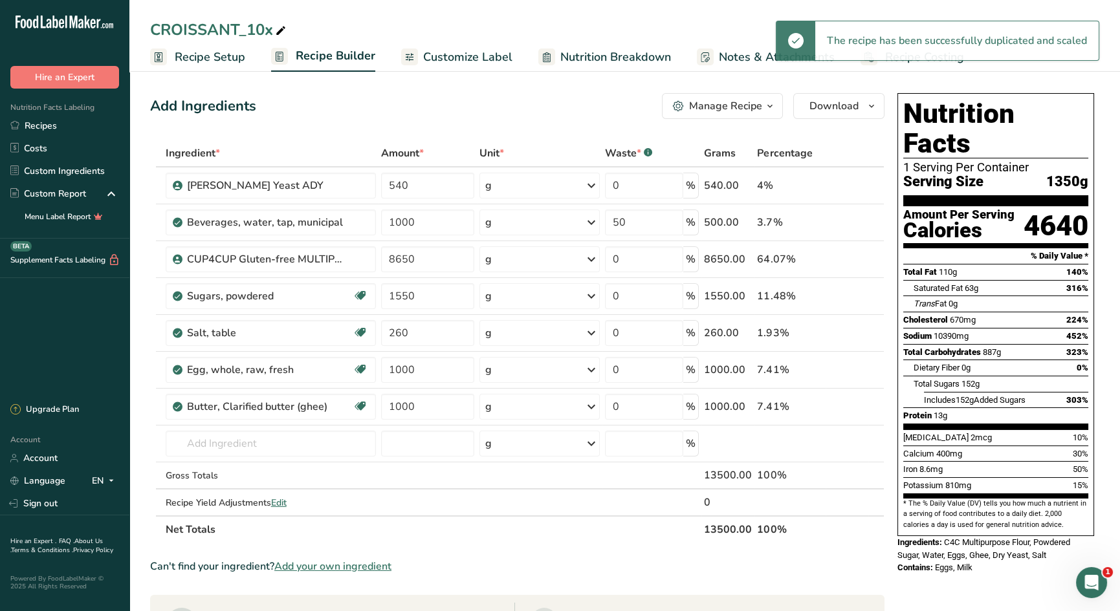
click at [329, 28] on div "CROISSANT_10x" at bounding box center [624, 29] width 991 height 23
click at [300, 29] on div "CROISSANT_10x" at bounding box center [624, 29] width 991 height 23
click at [286, 30] on icon at bounding box center [281, 31] width 12 height 18
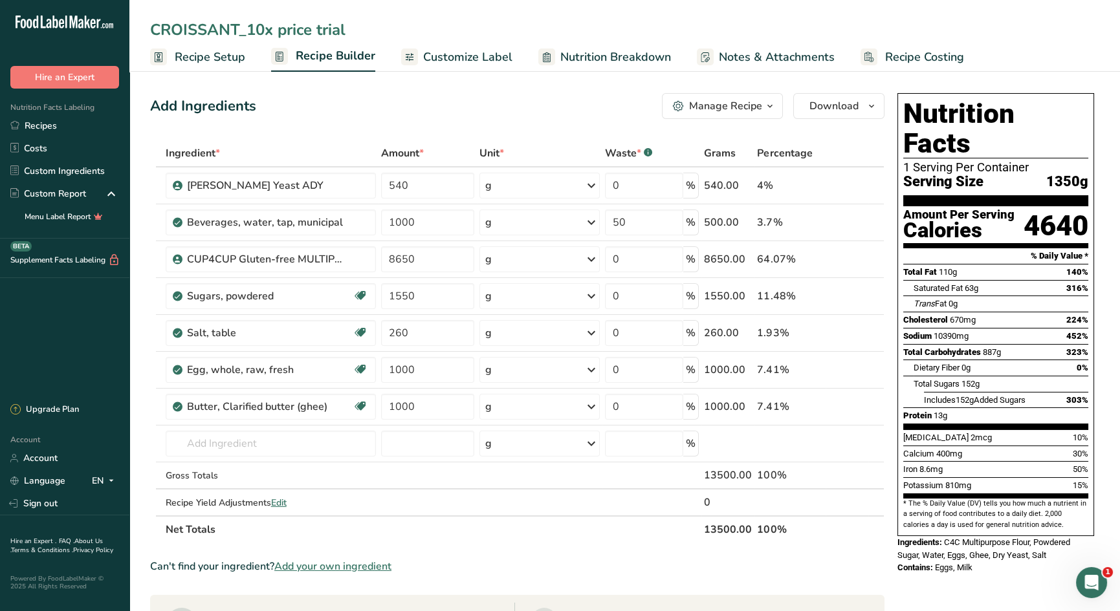
type input "CROISSANT_10x price trial"
click at [211, 54] on span "Recipe Setup" at bounding box center [210, 57] width 71 height 17
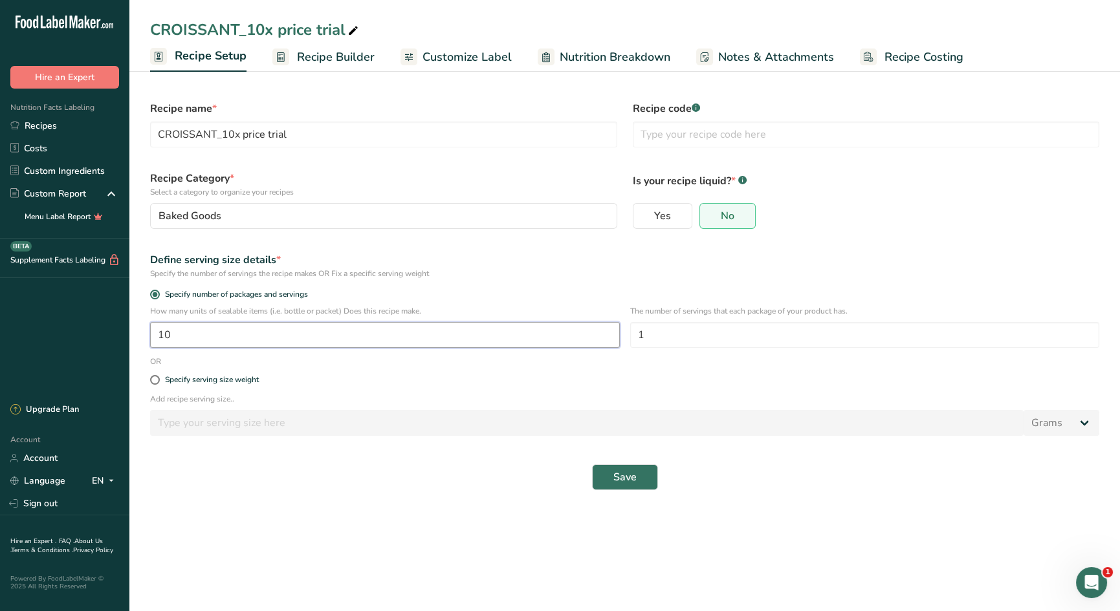
drag, startPoint x: 183, startPoint y: 333, endPoint x: 138, endPoint y: 330, distance: 45.4
click at [138, 330] on section "Recipe name * CROISSANT_10x price trial Recipe code .a-a{fill:#347362;}.b-a{fil…" at bounding box center [624, 289] width 991 height 444
type input "100"
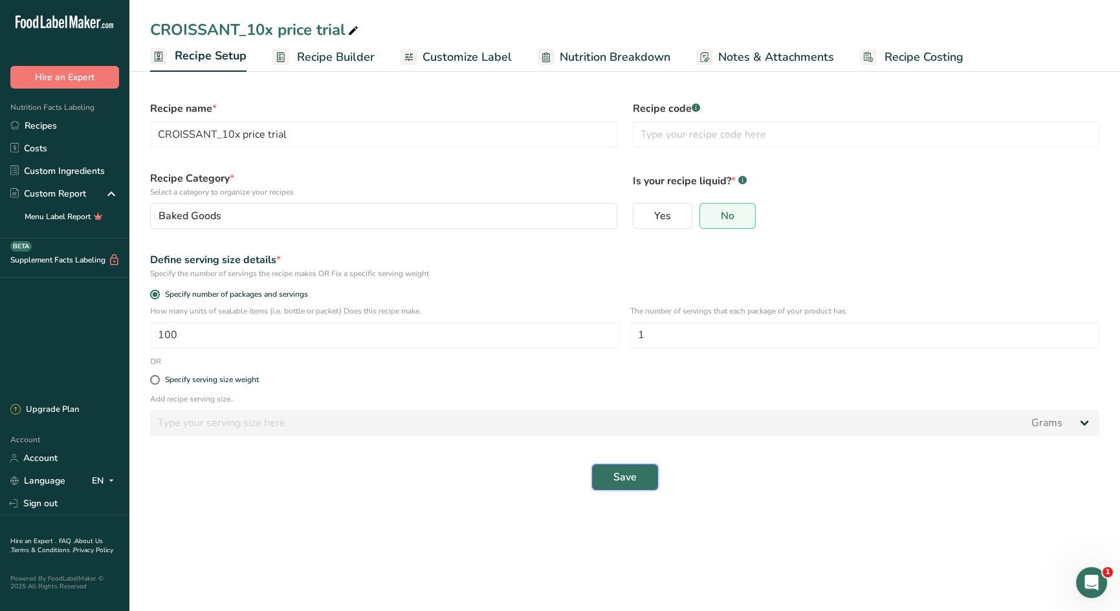
click at [645, 476] on button "Save" at bounding box center [625, 478] width 66 height 26
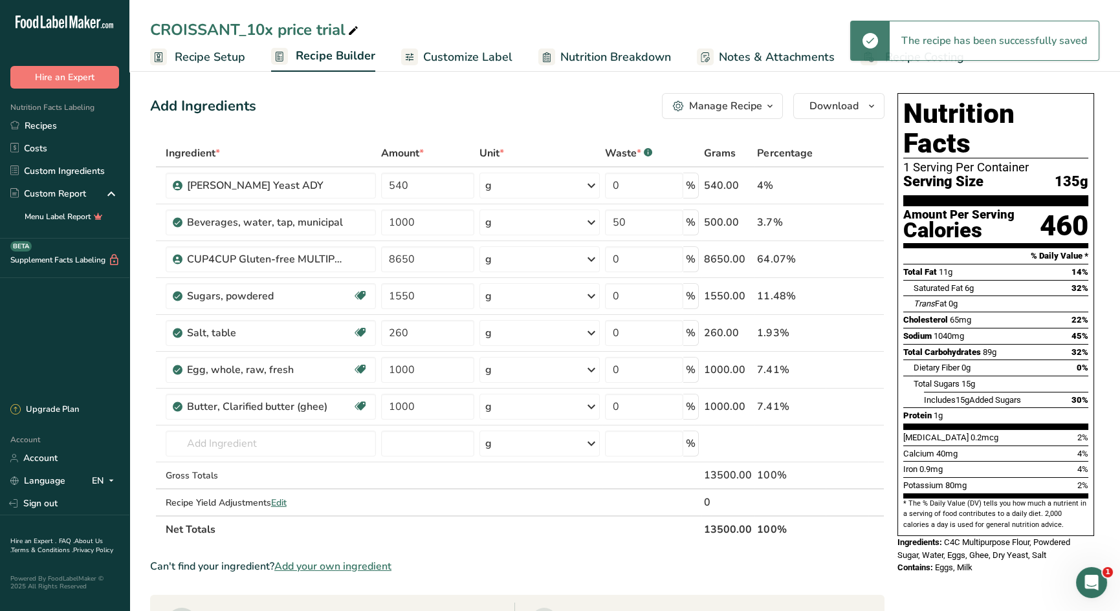
drag, startPoint x: 191, startPoint y: 56, endPoint x: 189, endPoint y: 79, distance: 22.7
click at [191, 56] on span "Recipe Setup" at bounding box center [210, 57] width 71 height 17
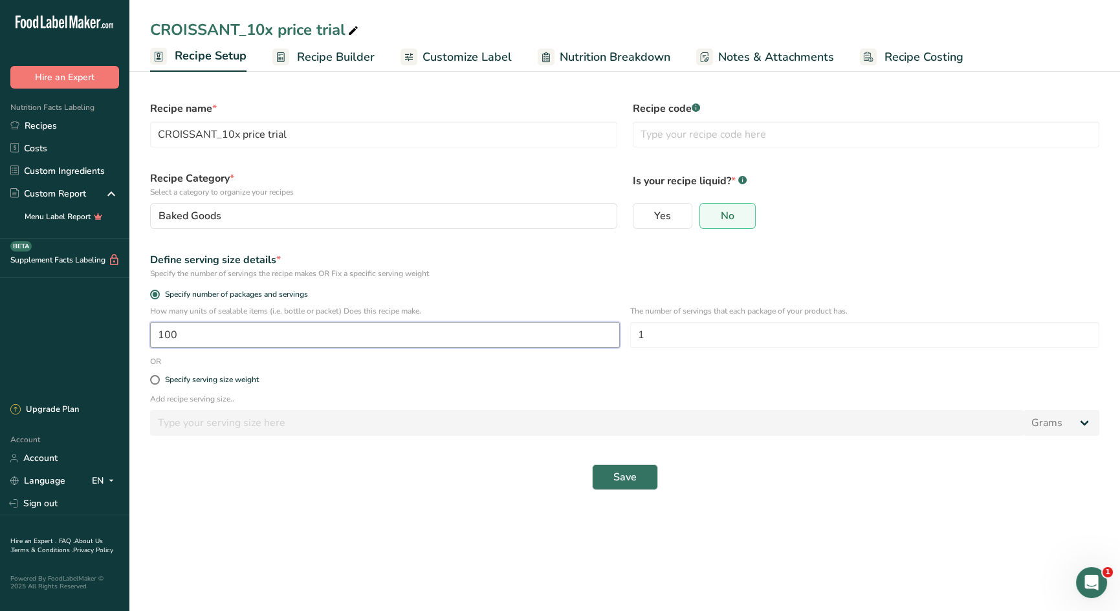
click at [203, 342] on input "100" at bounding box center [385, 335] width 470 height 26
type input "106"
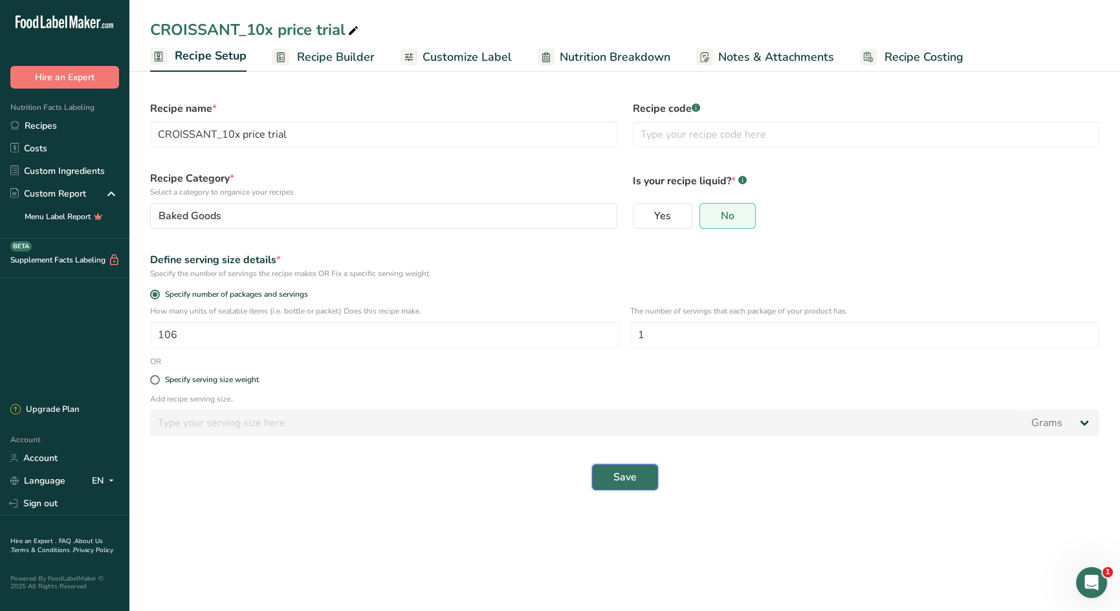
click at [630, 473] on span "Save" at bounding box center [624, 478] width 23 height 16
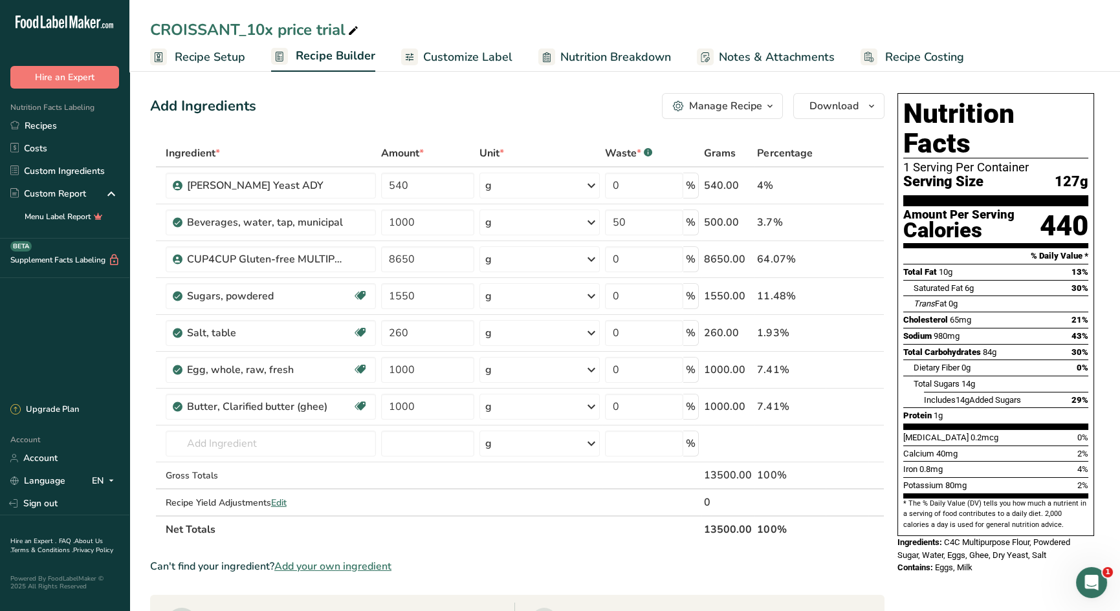
drag, startPoint x: 910, startPoint y: 55, endPoint x: 914, endPoint y: 72, distance: 17.9
click at [910, 55] on span "Recipe Costing" at bounding box center [924, 57] width 79 height 17
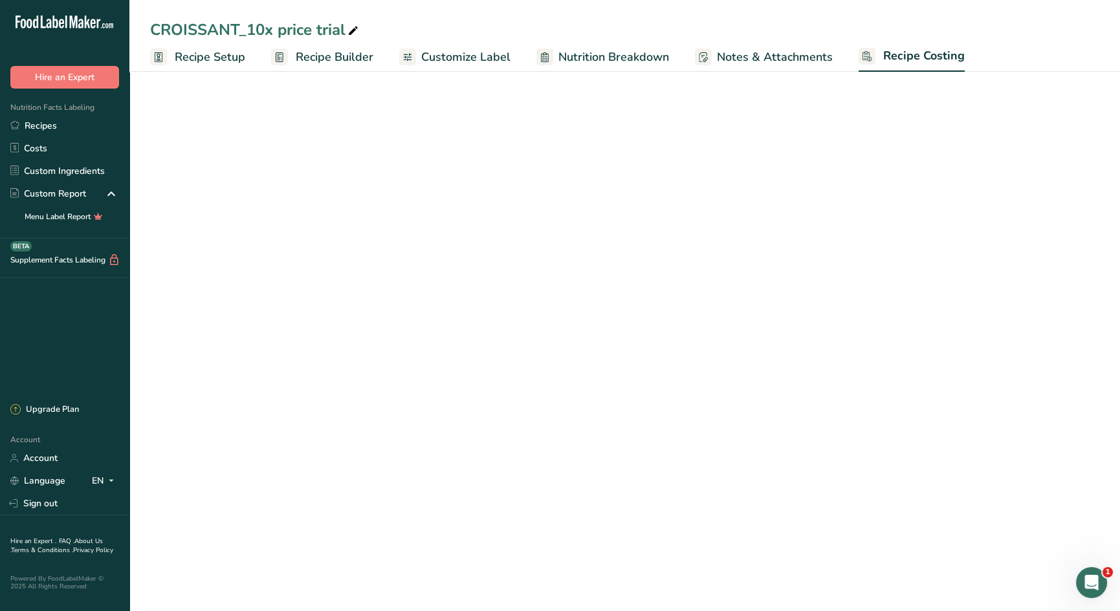
select select "12"
select select "5"
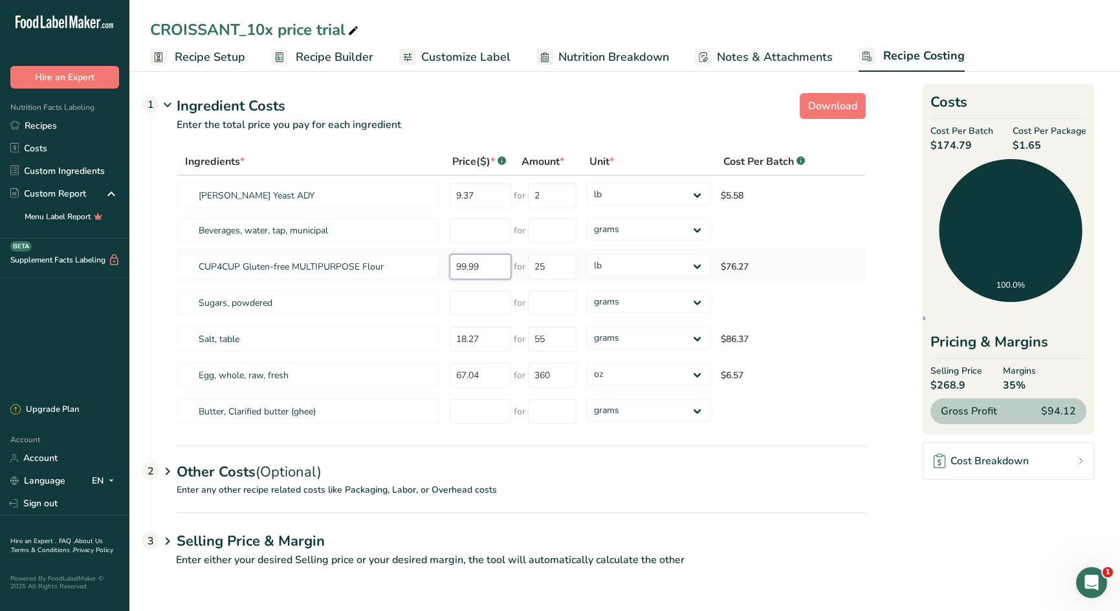
click at [434, 263] on tr "CUP4CUP Gluten-free MULTIPURPOSE Flour 99.99 for 25 grams kg mg mcg lb oz $76.27" at bounding box center [521, 266] width 688 height 36
type input "105"
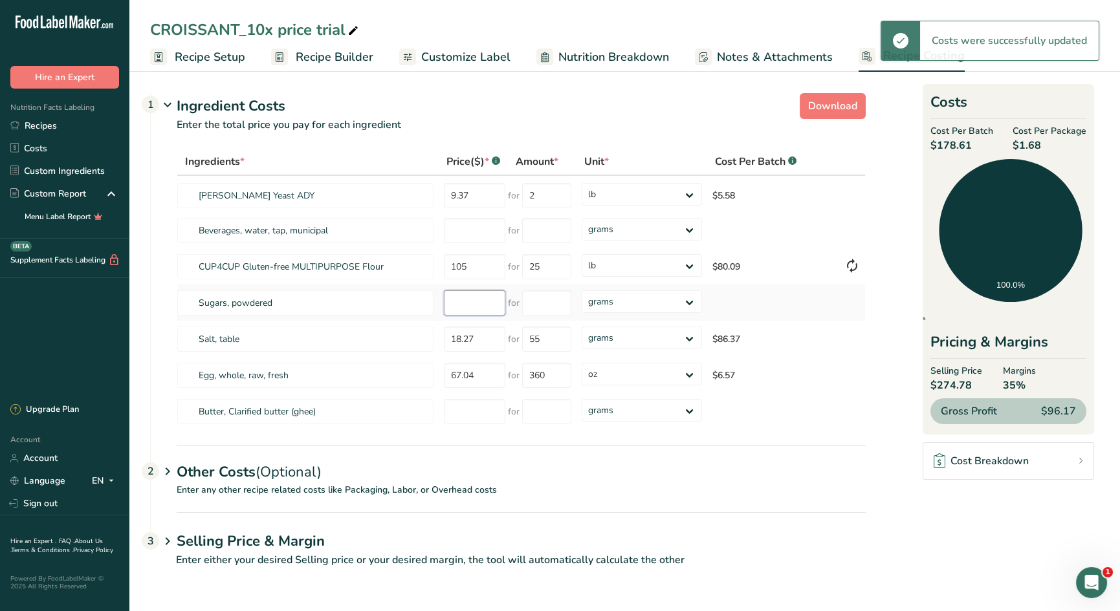
click at [449, 305] on input "number" at bounding box center [474, 303] width 61 height 25
type input "52.99"
type input "50"
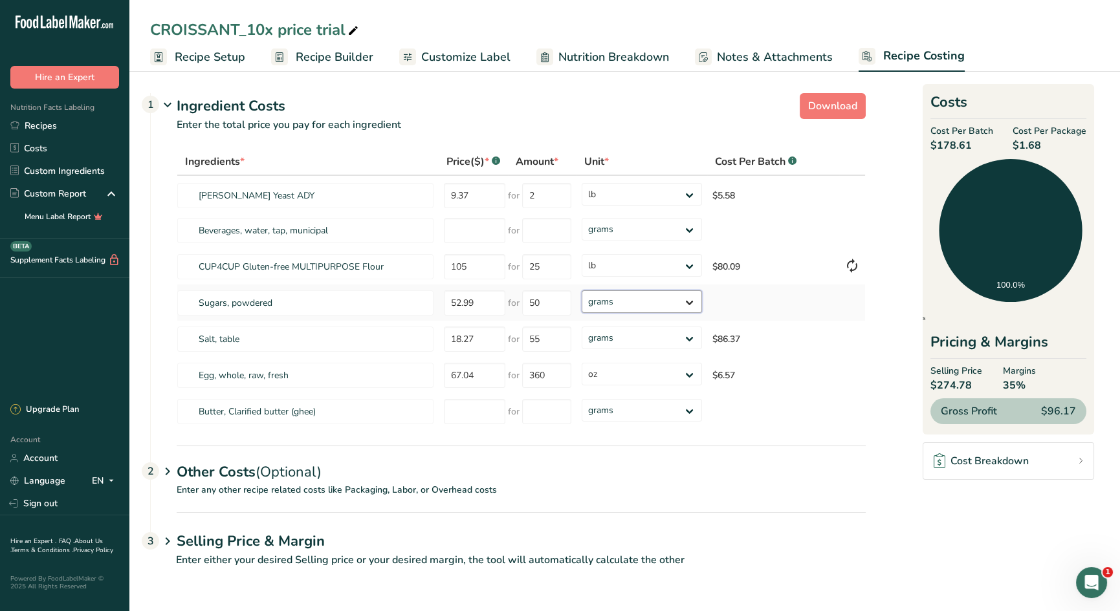
click at [633, 295] on div "Ingredients * Price($) * .a-a{fill:#347362;}.b-a{fill:#fff;} Amount * Unit * Co…" at bounding box center [521, 289] width 689 height 282
select select "12"
click at [599, 342] on select "grams kg mg mcg lb oz" at bounding box center [642, 338] width 120 height 23
select select "12"
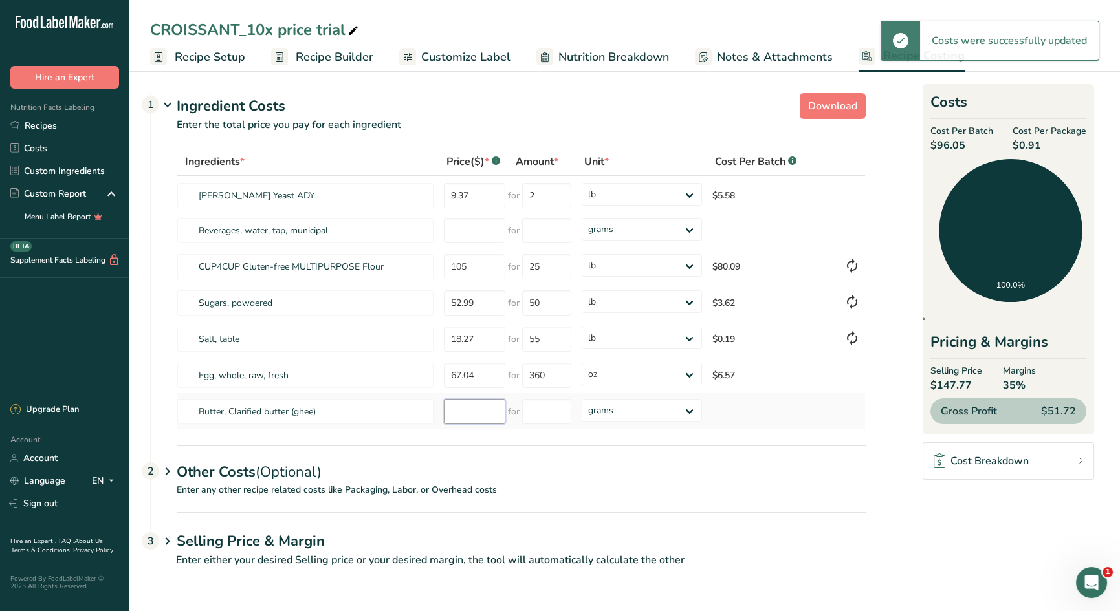
click at [469, 411] on input "number" at bounding box center [474, 411] width 61 height 25
type input "42"
type input "5"
click at [673, 415] on div "Ingredients * Price($) * .a-a{fill:#347362;}.b-a{fill:#fff;} Amount * Unit * Co…" at bounding box center [521, 289] width 689 height 282
select select "12"
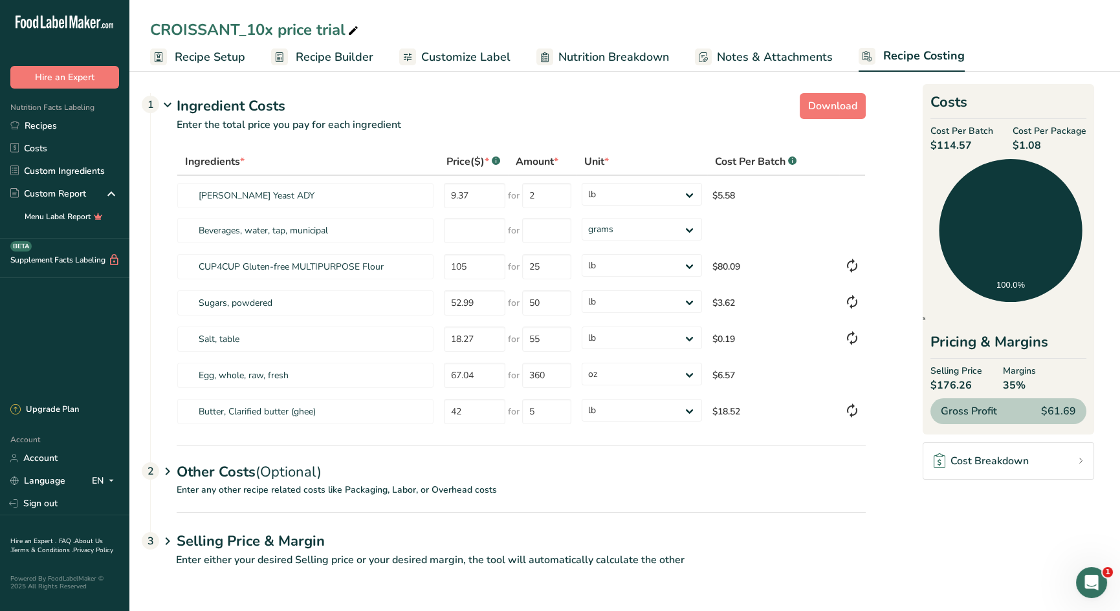
click at [208, 486] on p "Enter any other recipe related costs like Packaging, Labor, or Overhead costs" at bounding box center [508, 497] width 715 height 29
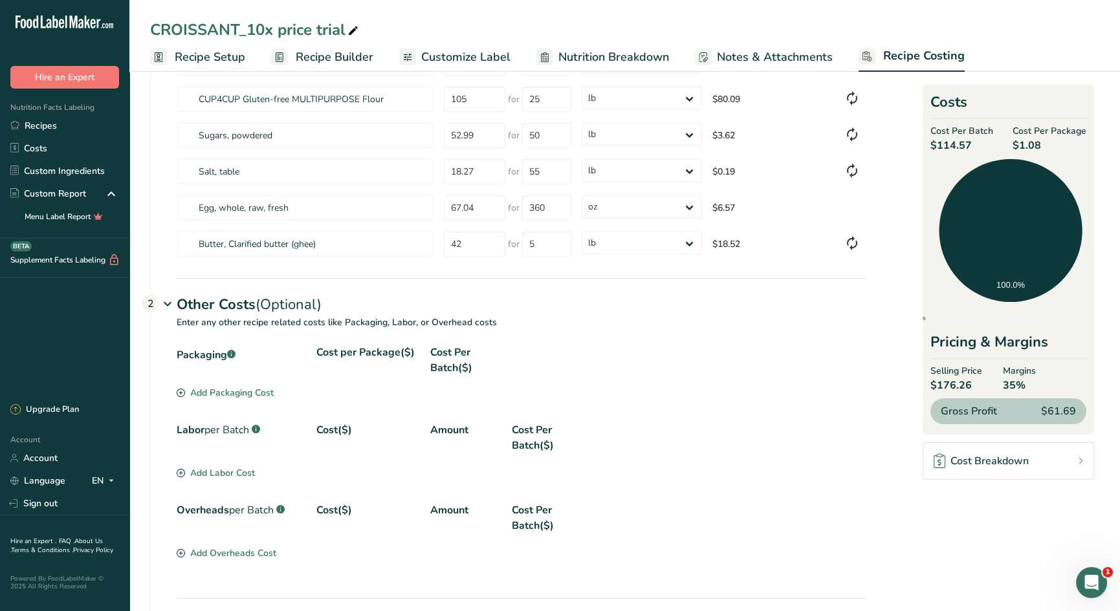
scroll to position [246, 0]
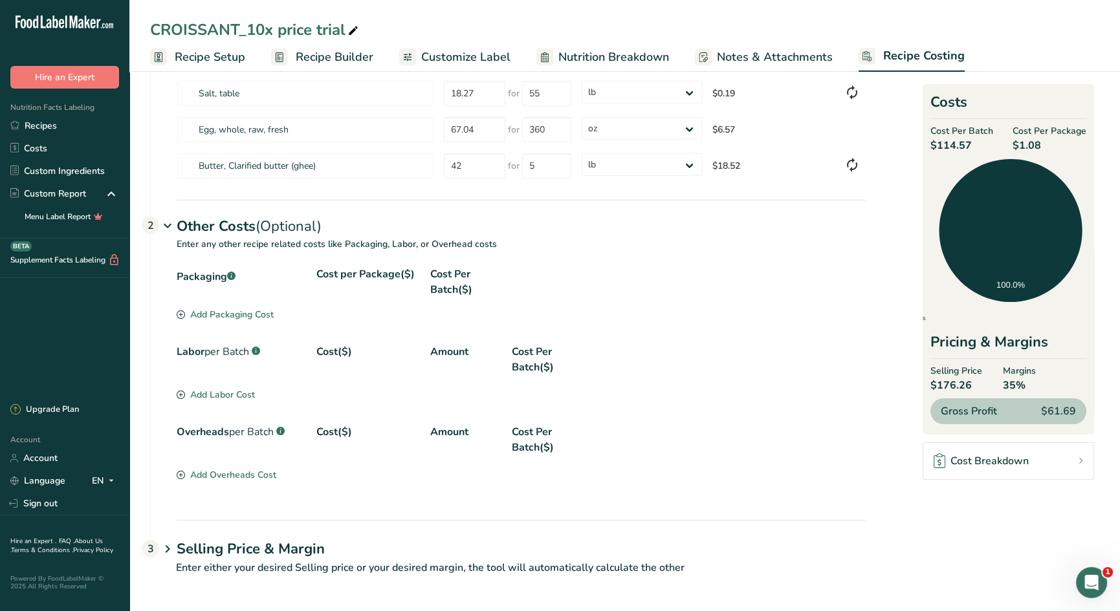
click at [193, 272] on div "Packaging .a-a{fill:#347362;}.b-a{fill:#fff;}" at bounding box center [241, 282] width 129 height 31
click at [204, 314] on div "Add Packaging Cost" at bounding box center [225, 315] width 97 height 14
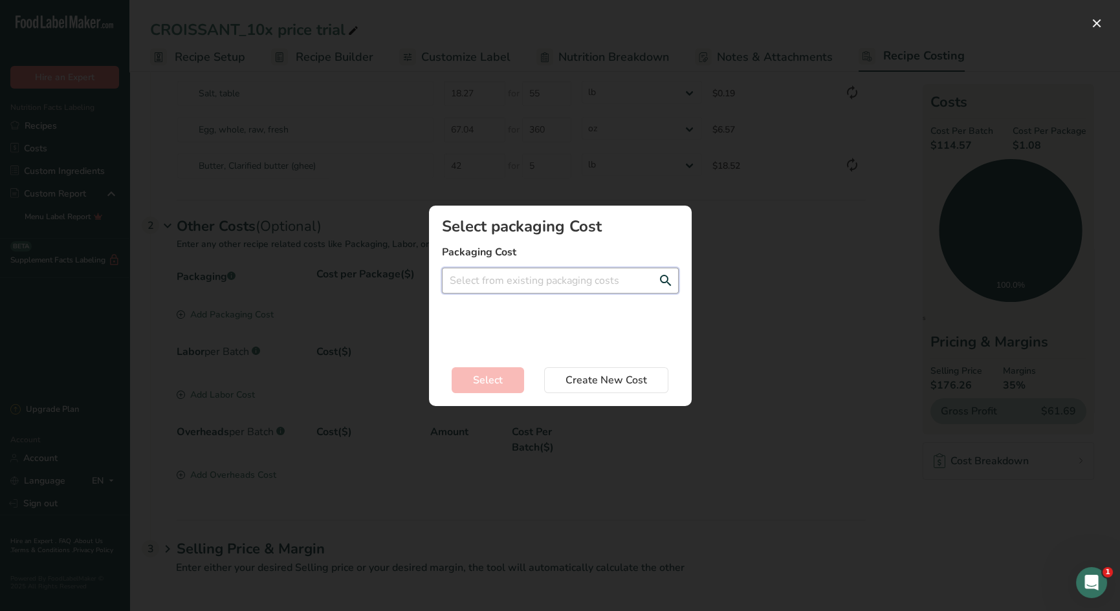
click at [472, 278] on input "Add New Recipe Cost Modal" at bounding box center [560, 281] width 237 height 26
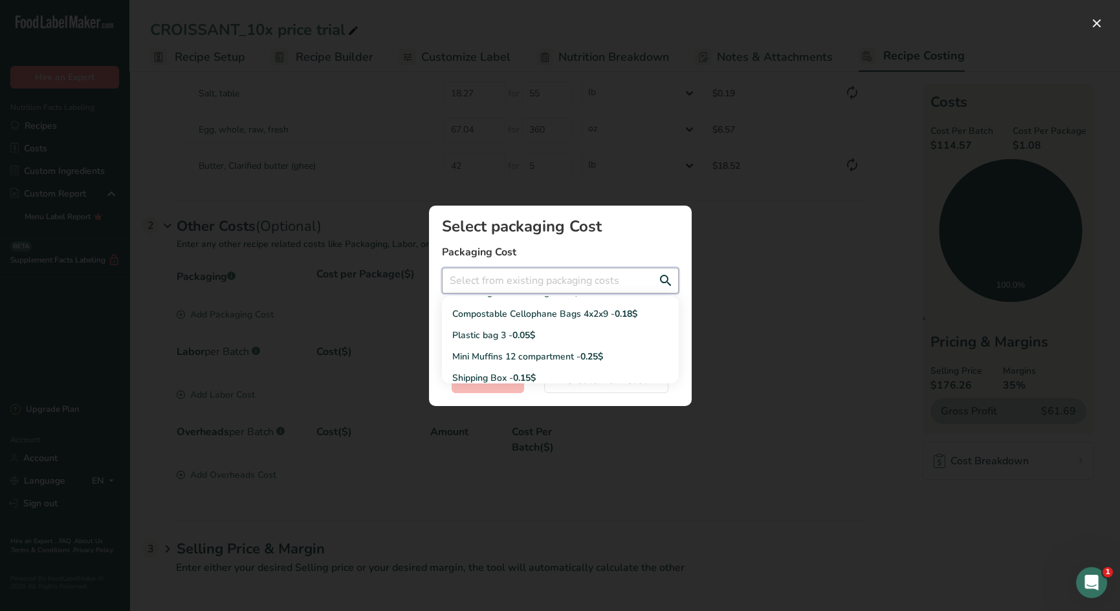
scroll to position [360, 0]
click at [495, 352] on div "Plastic Bag 2 - 0.15$" at bounding box center [549, 353] width 195 height 14
type input "Plastic Bag 2 - 0.15$"
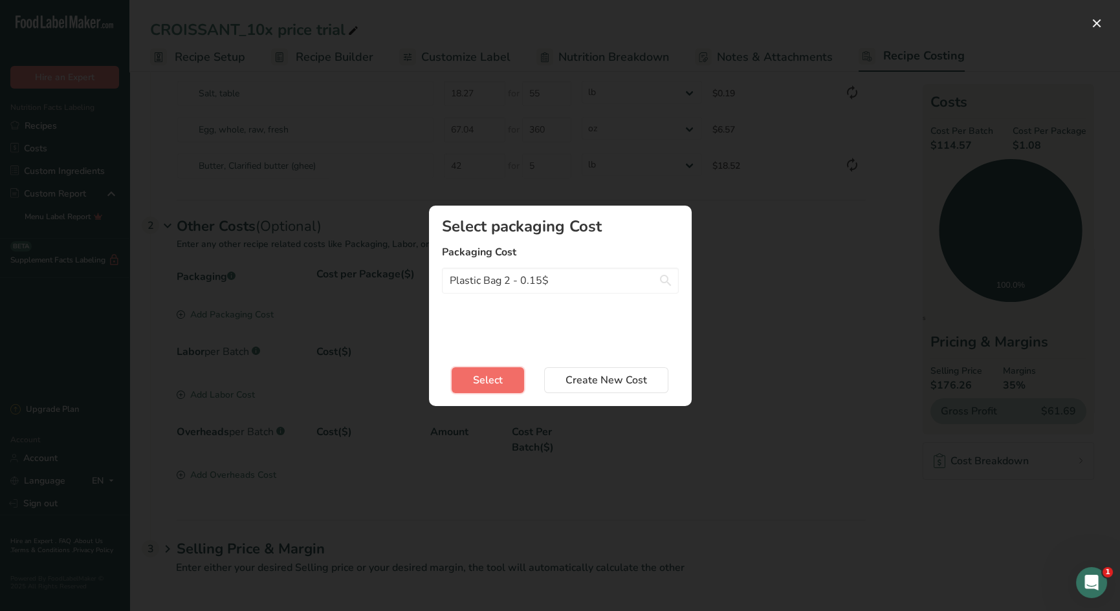
click at [479, 382] on span "Select" at bounding box center [488, 381] width 30 height 16
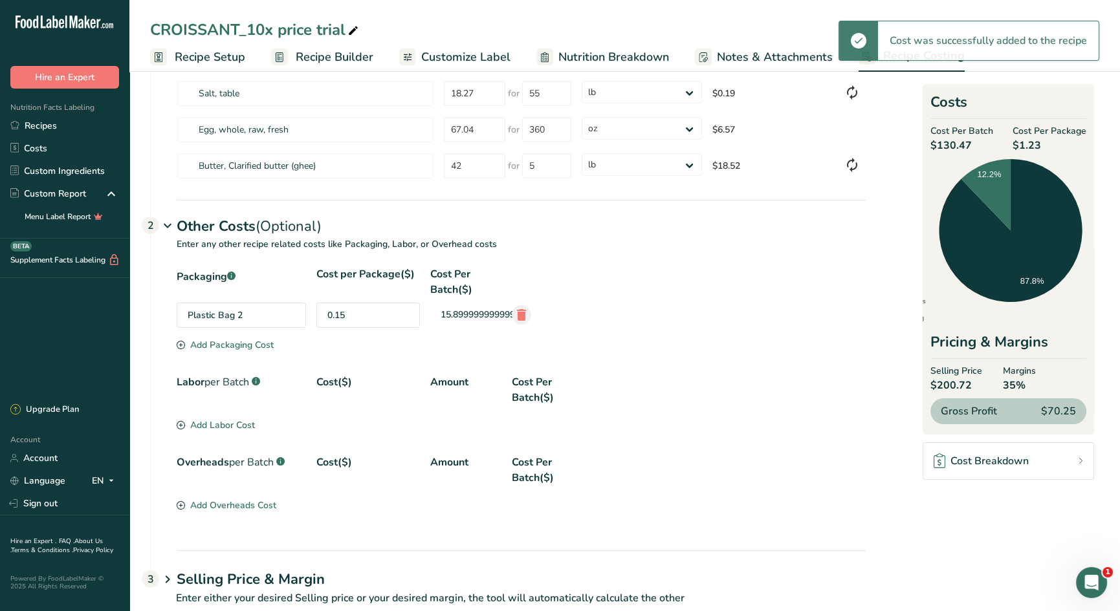
click at [519, 311] on icon at bounding box center [522, 314] width 16 height 23
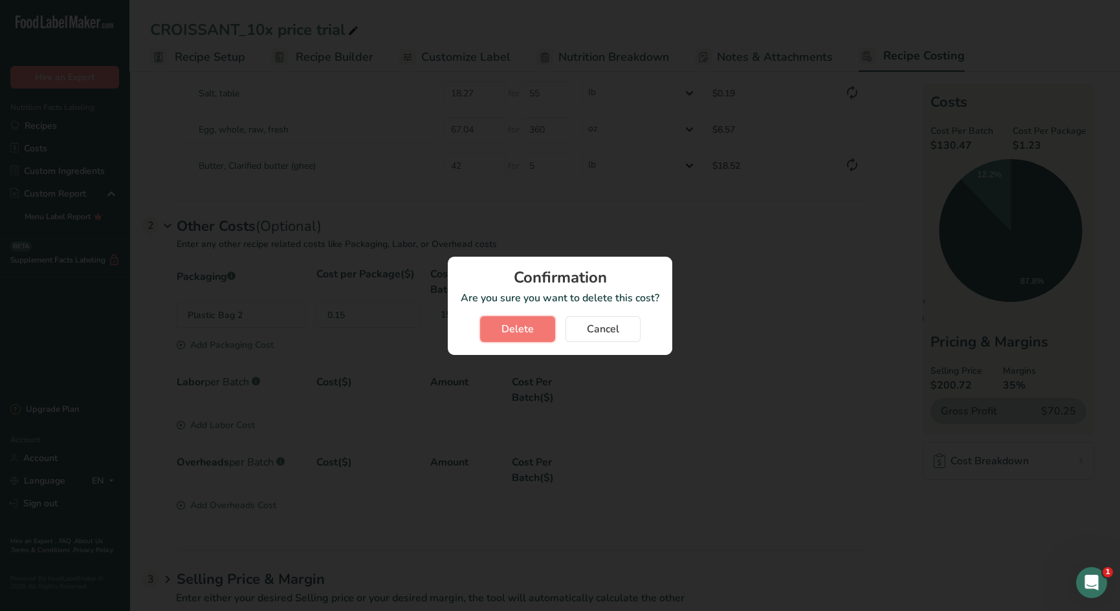
drag, startPoint x: 508, startPoint y: 330, endPoint x: 453, endPoint y: 330, distance: 55.0
click at [508, 330] on span "Delete" at bounding box center [517, 330] width 32 height 16
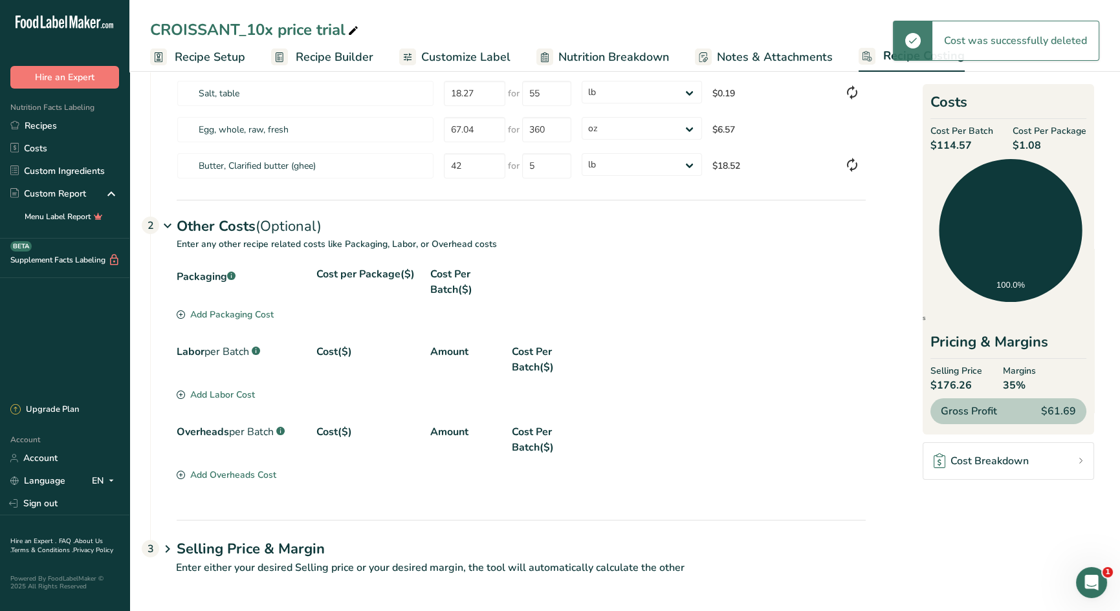
click at [206, 313] on div "Add Packaging Cost" at bounding box center [225, 315] width 97 height 14
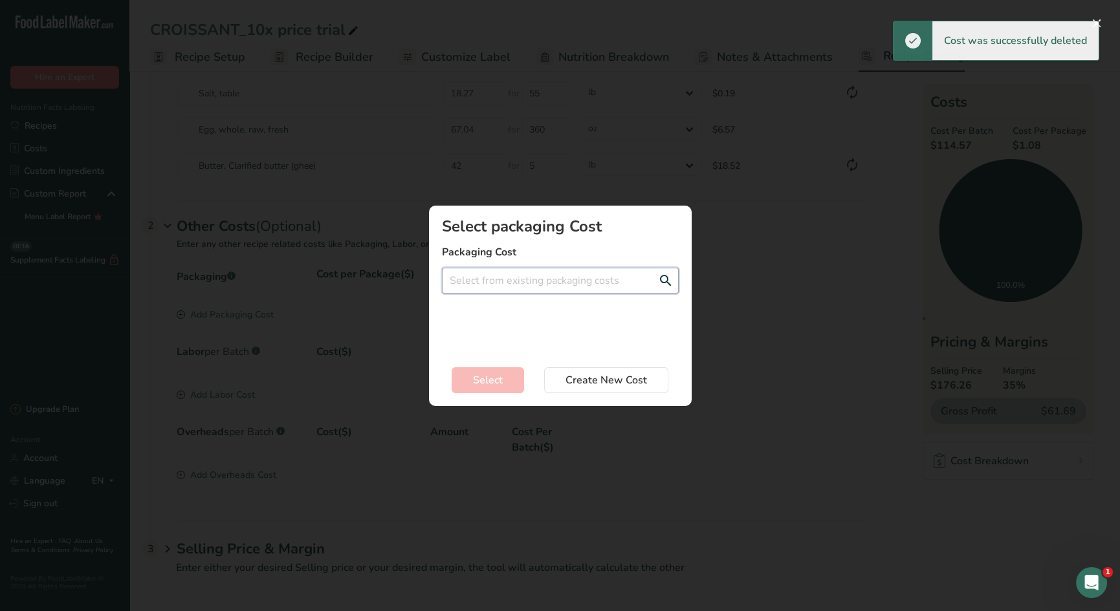
click at [538, 287] on input "Add New Recipe Cost Modal" at bounding box center [560, 281] width 237 height 26
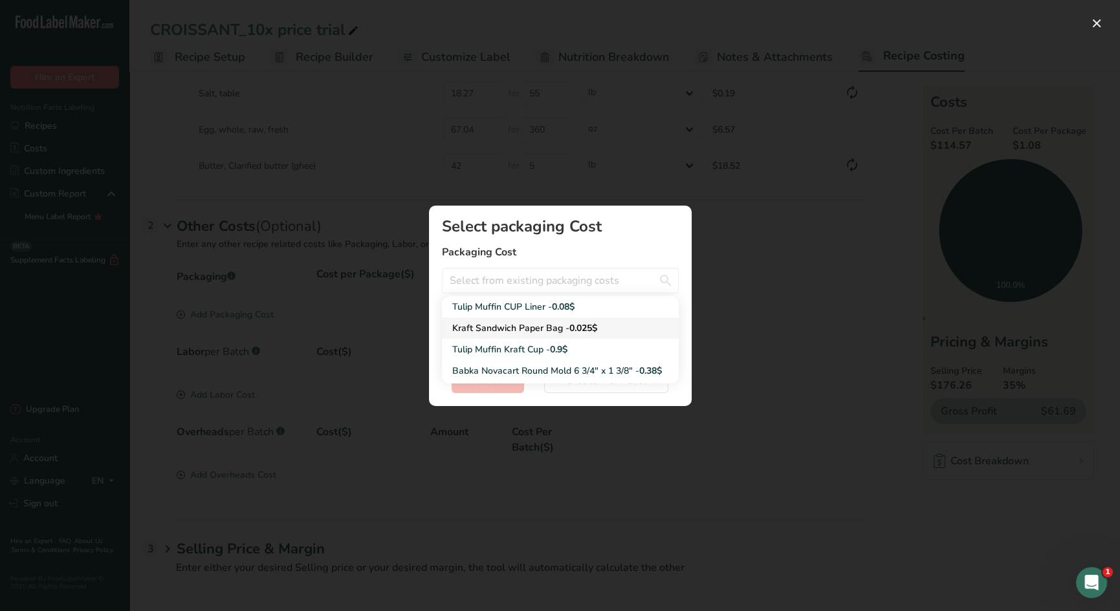
click at [536, 324] on div "Kraft Sandwich Paper Bag - 0.025$" at bounding box center [549, 329] width 195 height 14
type input "Kraft Sandwich Paper Bag - 0.025$"
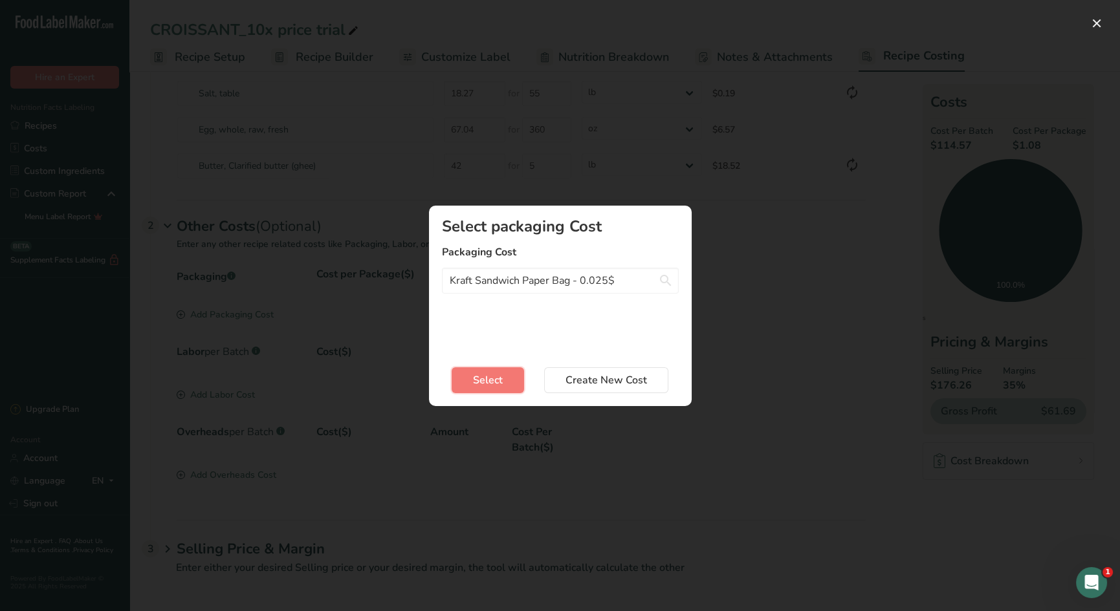
drag, startPoint x: 486, startPoint y: 380, endPoint x: 492, endPoint y: 382, distance: 6.8
click at [486, 380] on span "Select" at bounding box center [488, 381] width 30 height 16
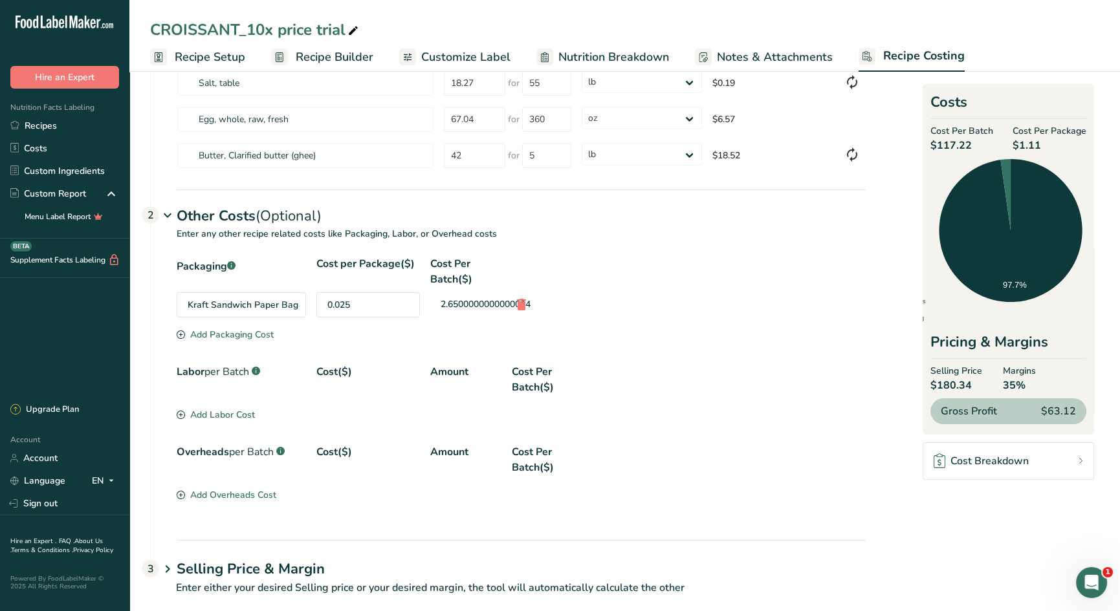
scroll to position [268, 0]
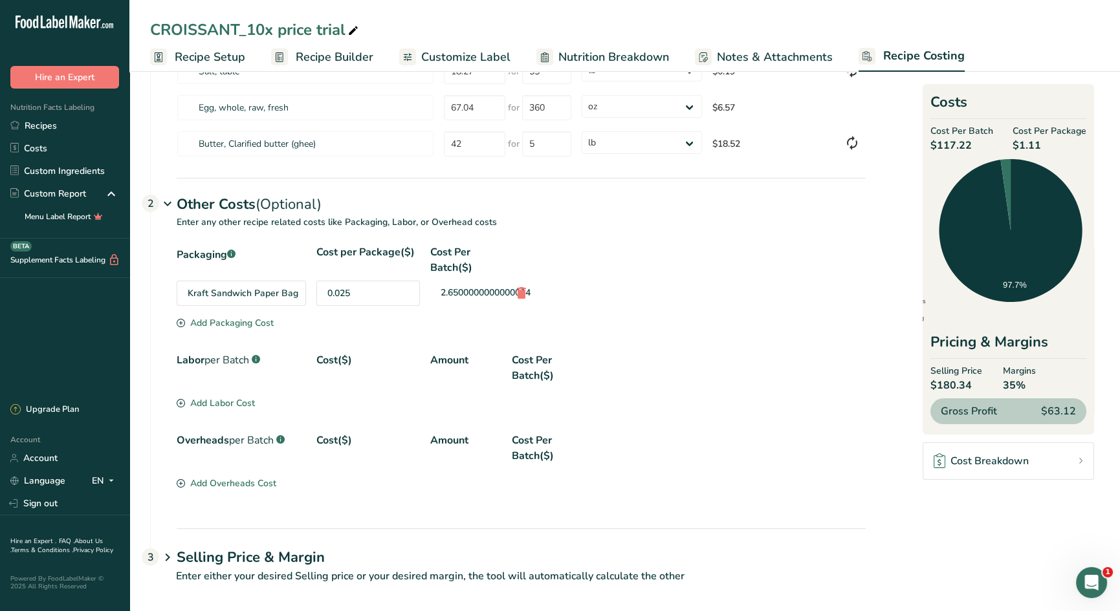
click at [225, 401] on div "Add Labor Cost" at bounding box center [216, 404] width 78 height 14
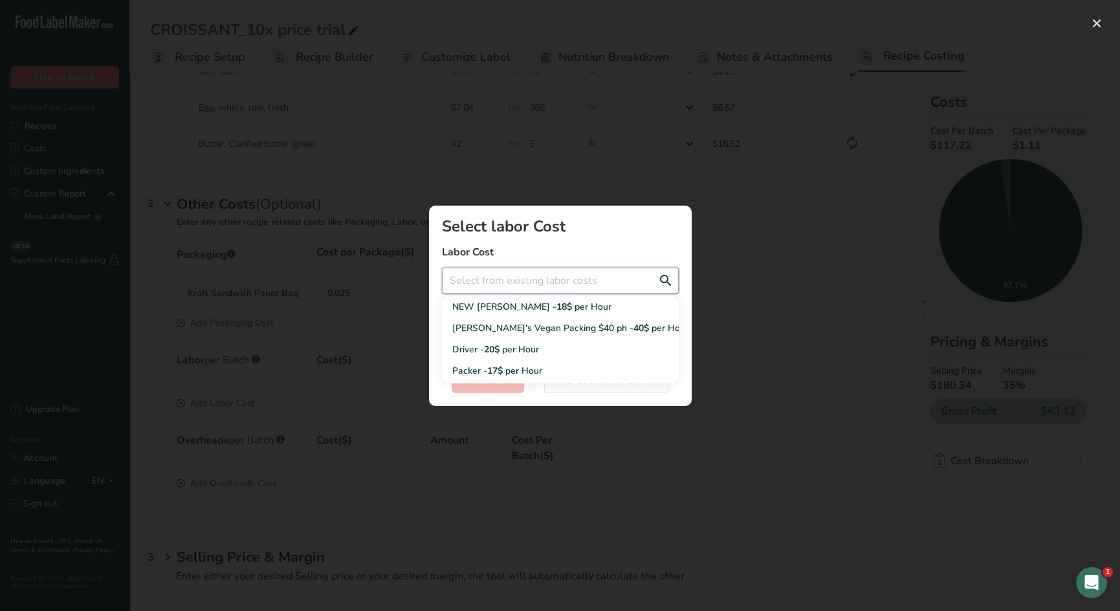
click at [547, 289] on input "Add New Recipe Cost Modal" at bounding box center [560, 281] width 237 height 26
click at [528, 309] on div "NEW NATALIA RATE - 18$ per Hour" at bounding box center [549, 307] width 195 height 14
type input "NEW NATALIA RATE - 18$ per Hour"
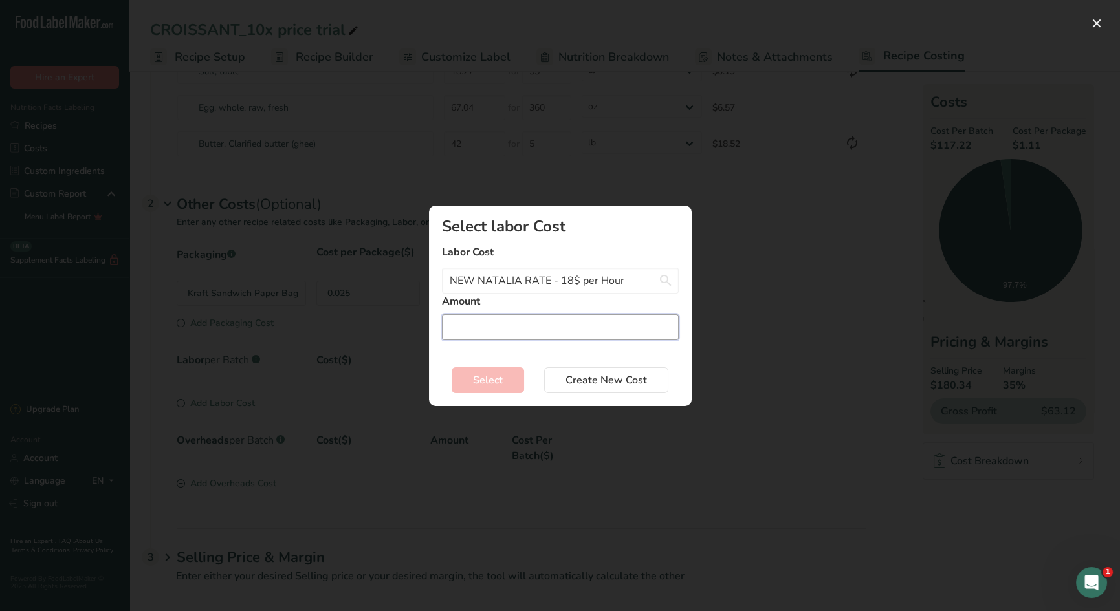
click at [484, 324] on input "Add New Recipe Cost Modal" at bounding box center [560, 327] width 237 height 26
type input "8"
drag, startPoint x: 492, startPoint y: 379, endPoint x: 582, endPoint y: 382, distance: 90.0
click at [492, 379] on span "Select" at bounding box center [488, 381] width 30 height 16
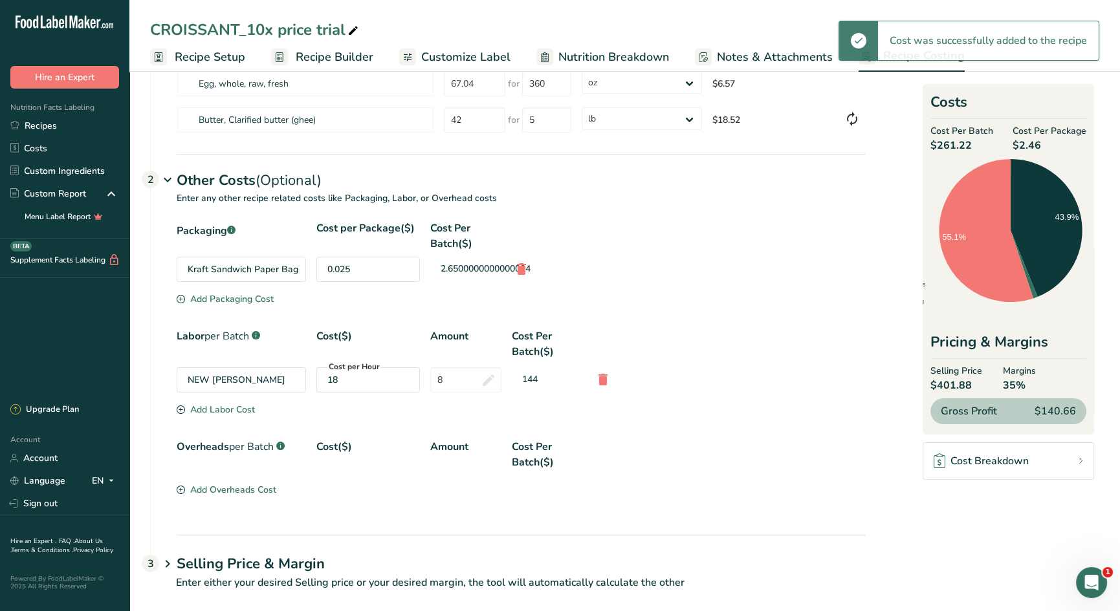
scroll to position [304, 0]
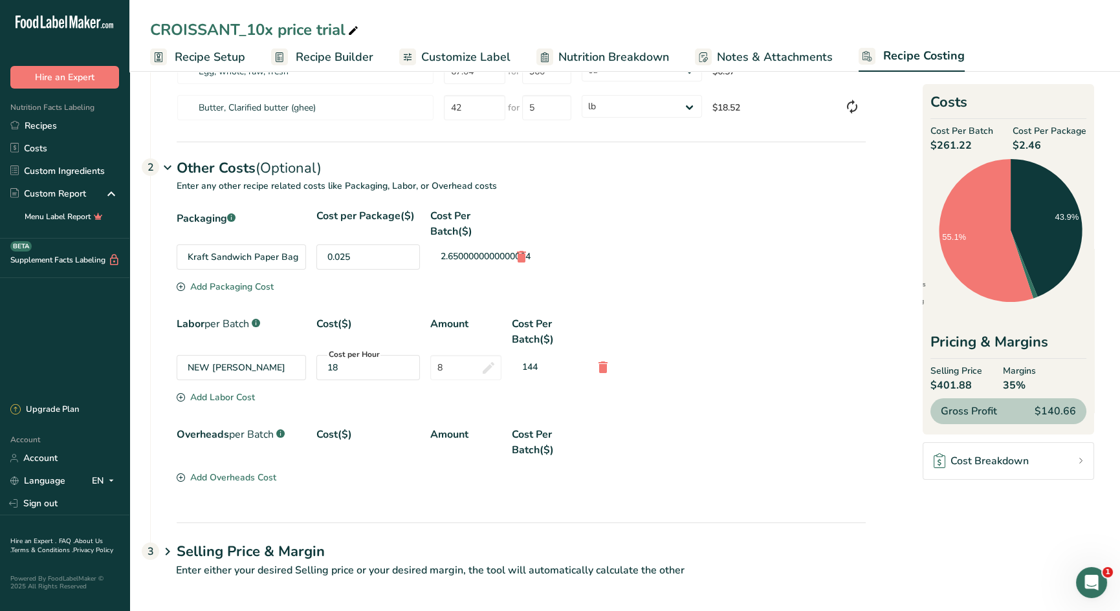
click at [211, 474] on div "Add Overheads Cost" at bounding box center [227, 478] width 100 height 14
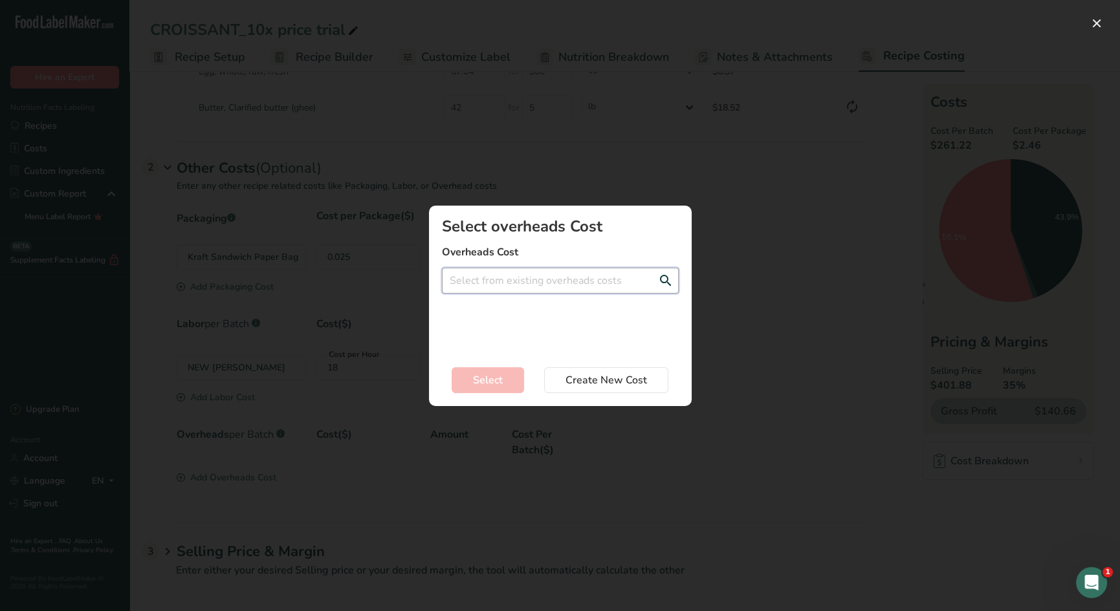
click at [484, 283] on input "Add New Recipe Cost Modal" at bounding box center [560, 281] width 237 height 26
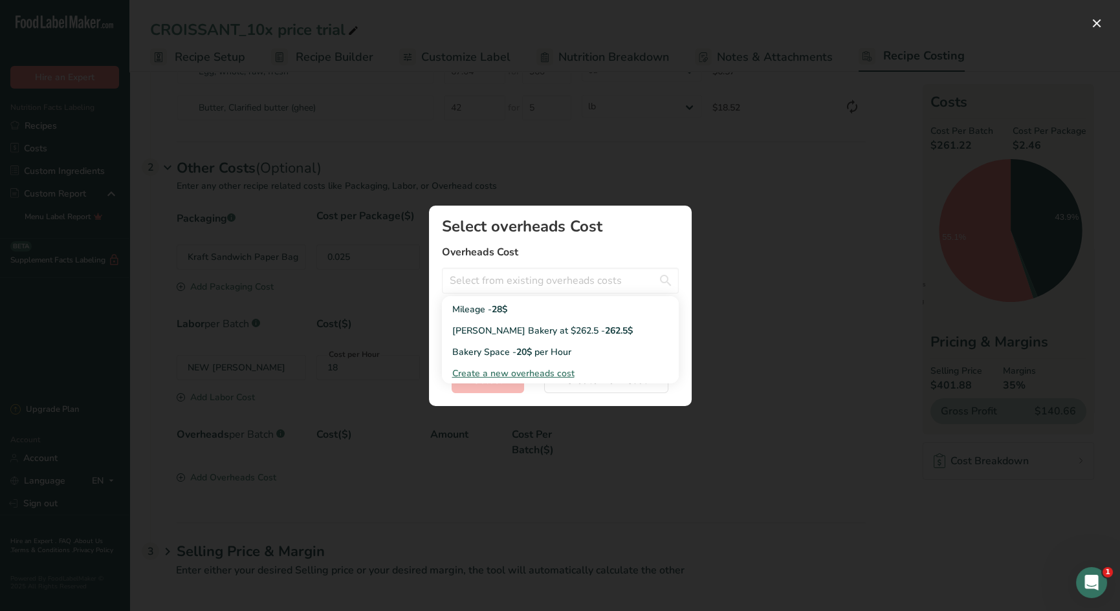
drag, startPoint x: 479, startPoint y: 349, endPoint x: 493, endPoint y: 352, distance: 14.6
click at [479, 349] on div "Bakery Space - 20$ per Hour" at bounding box center [549, 353] width 195 height 14
type input "Bakery Space - 20$ per Hour"
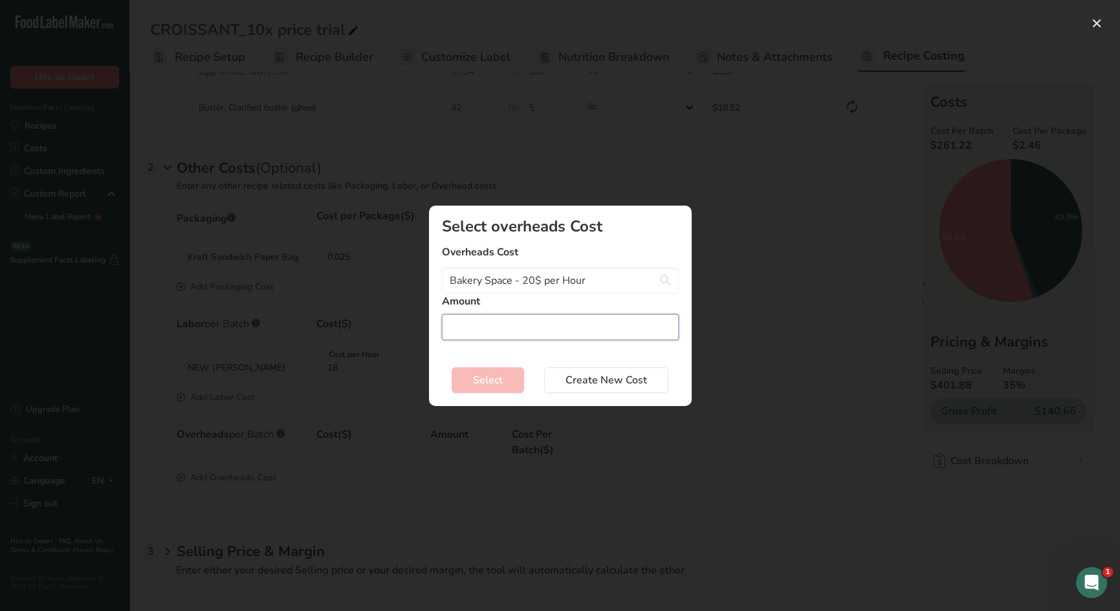
click at [505, 325] on input "Add New Recipe Cost Modal" at bounding box center [560, 327] width 237 height 26
type input "8"
click at [498, 373] on span "Select" at bounding box center [488, 381] width 30 height 16
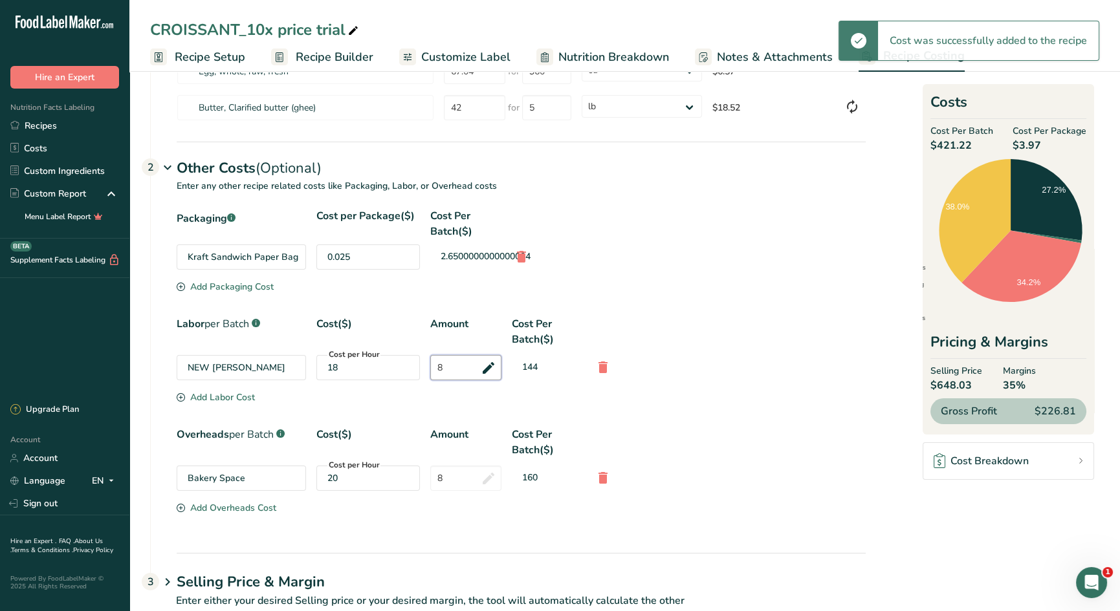
drag, startPoint x: 454, startPoint y: 370, endPoint x: 424, endPoint y: 362, distance: 30.9
click at [424, 362] on div "NEW NATALIA RATE Cost per Hour 18 8 144" at bounding box center [521, 367] width 689 height 25
type input "6"
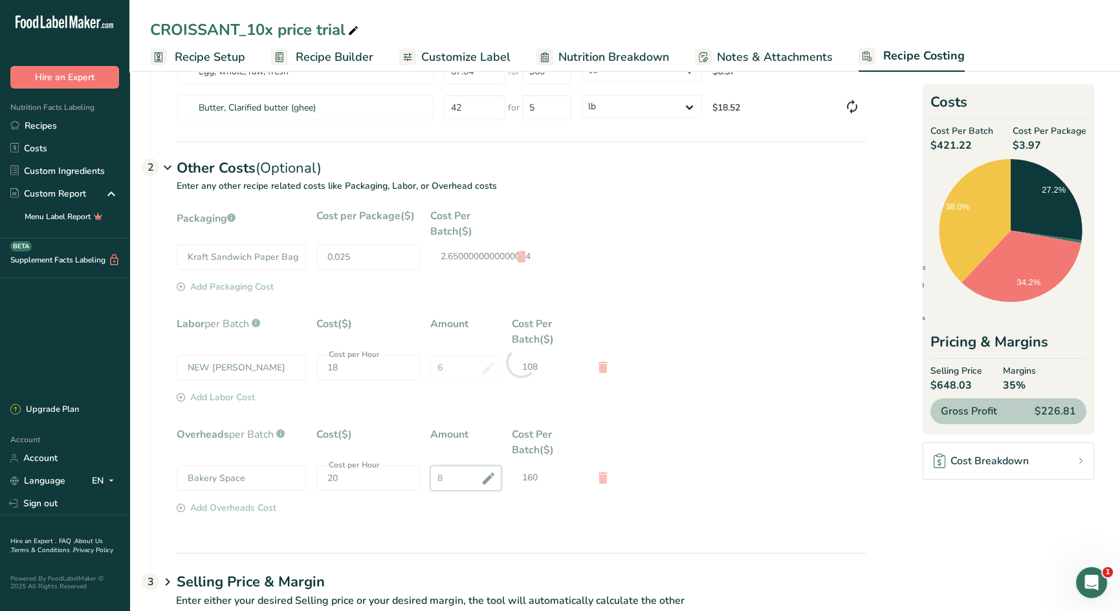
drag, startPoint x: 460, startPoint y: 479, endPoint x: 435, endPoint y: 479, distance: 24.6
click at [426, 478] on div "Packaging .a-a{fill:#347362;}.b-a{fill:#fff;} Cost per Package($) Cost Per Batc…" at bounding box center [521, 362] width 689 height 309
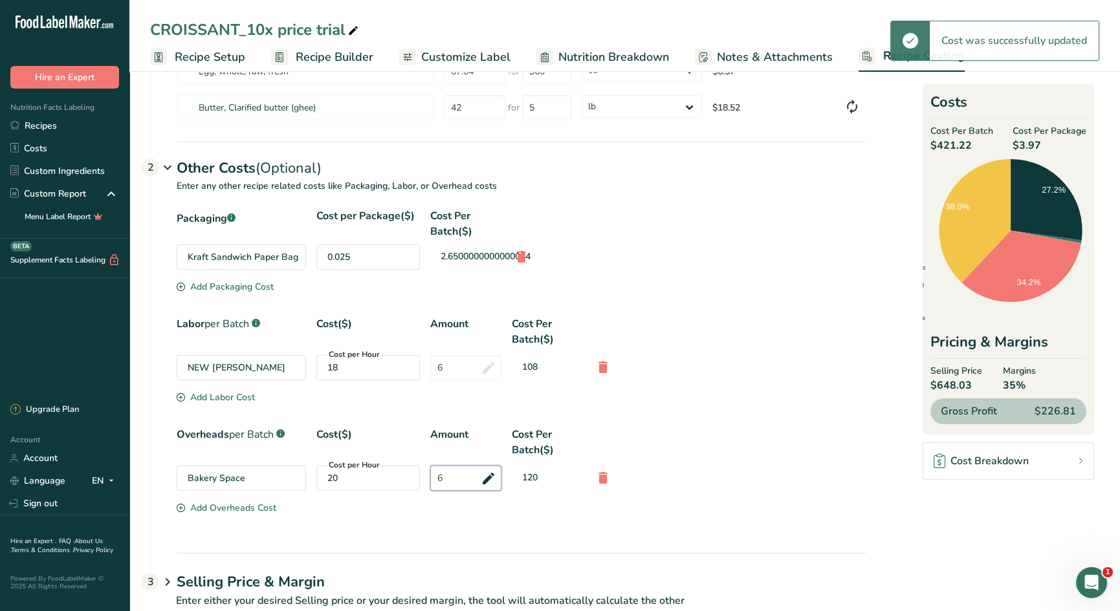
type input "8"
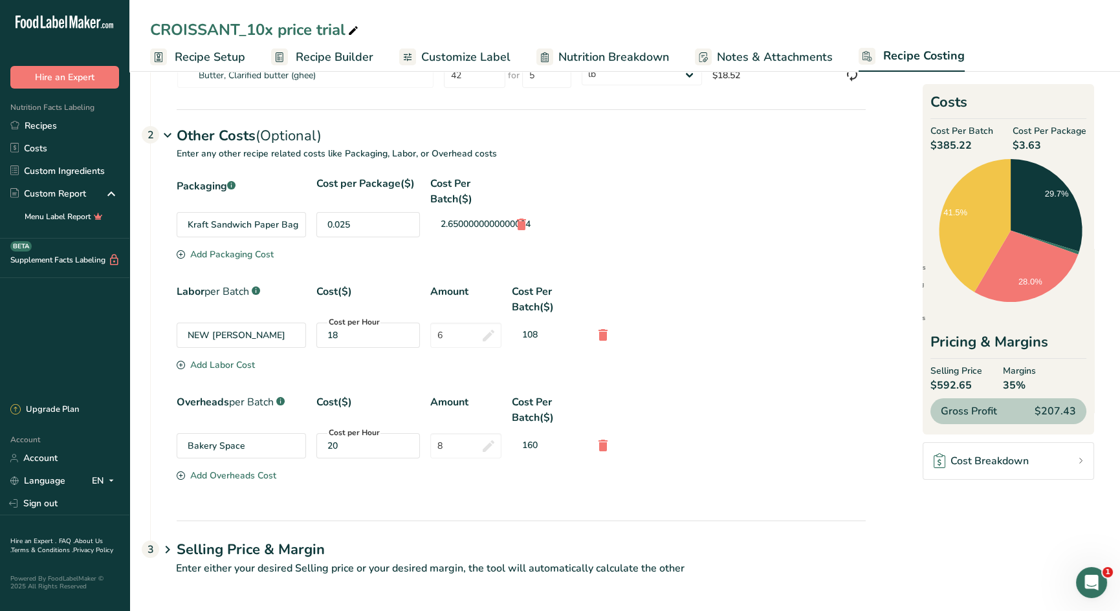
click at [281, 540] on h1 "Selling Price & Margin" at bounding box center [521, 550] width 689 height 21
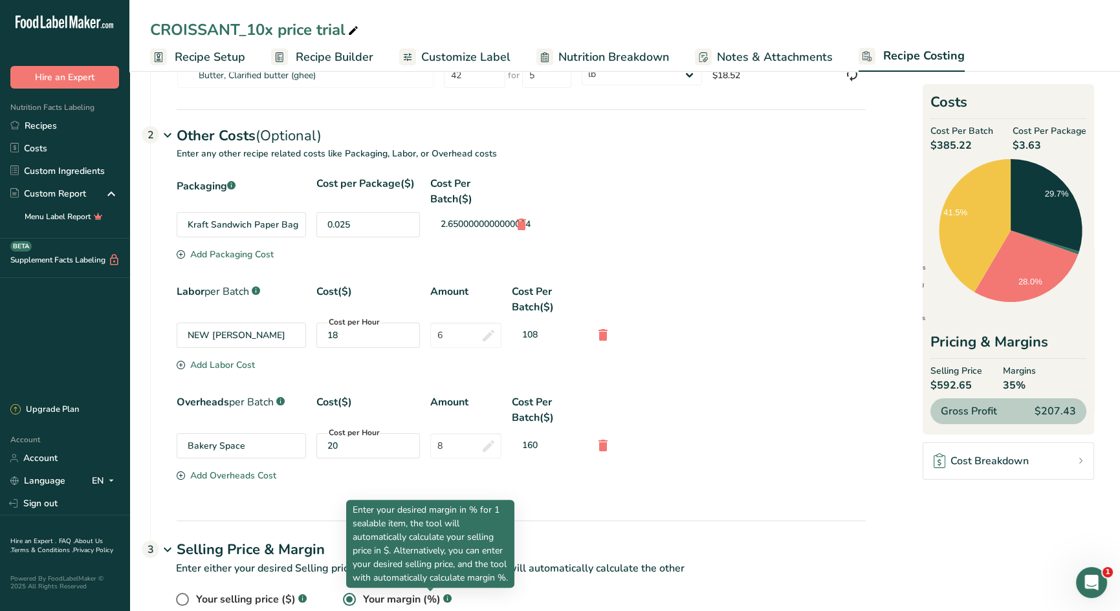
scroll to position [399, 0]
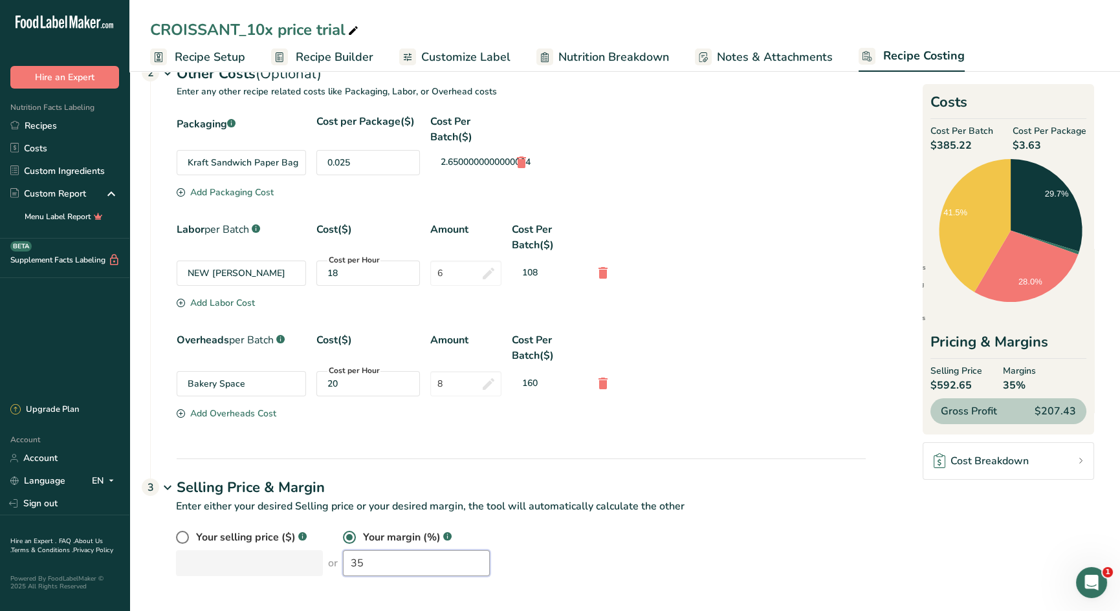
drag, startPoint x: 375, startPoint y: 566, endPoint x: 307, endPoint y: 543, distance: 72.2
click at [307, 547] on div "Your selling price ($) .a-a{fill:#347362;}.b-a{fill:#fff;} or Your margin (%) .…" at bounding box center [521, 553] width 690 height 47
click at [281, 555] on div "Your selling price ($) .a-a{fill:#347362;}.b-a{fill:#fff;} or Your margin (%) .…" at bounding box center [521, 553] width 690 height 47
drag, startPoint x: 380, startPoint y: 569, endPoint x: 335, endPoint y: 565, distance: 45.5
click at [343, 565] on input "35" at bounding box center [416, 564] width 147 height 26
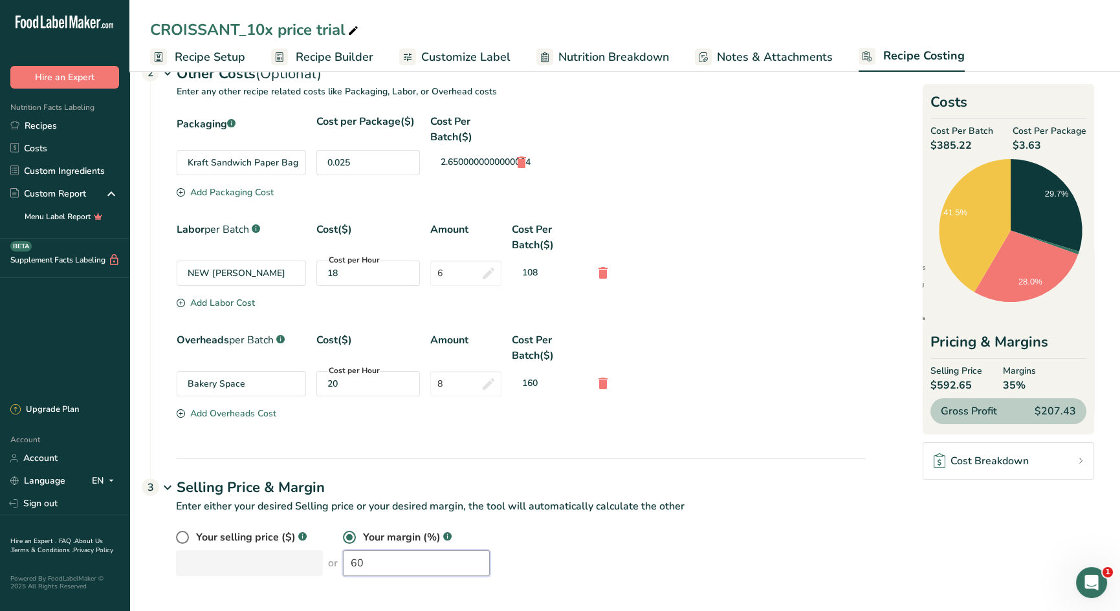
type input "60"
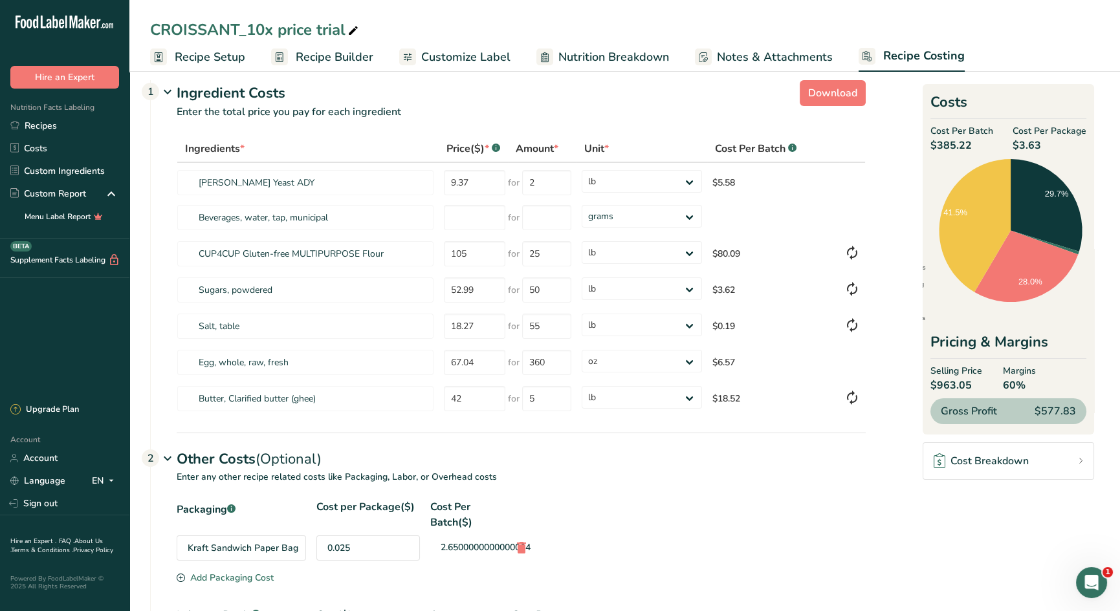
scroll to position [14, 0]
